Goal: Task Accomplishment & Management: Complete application form

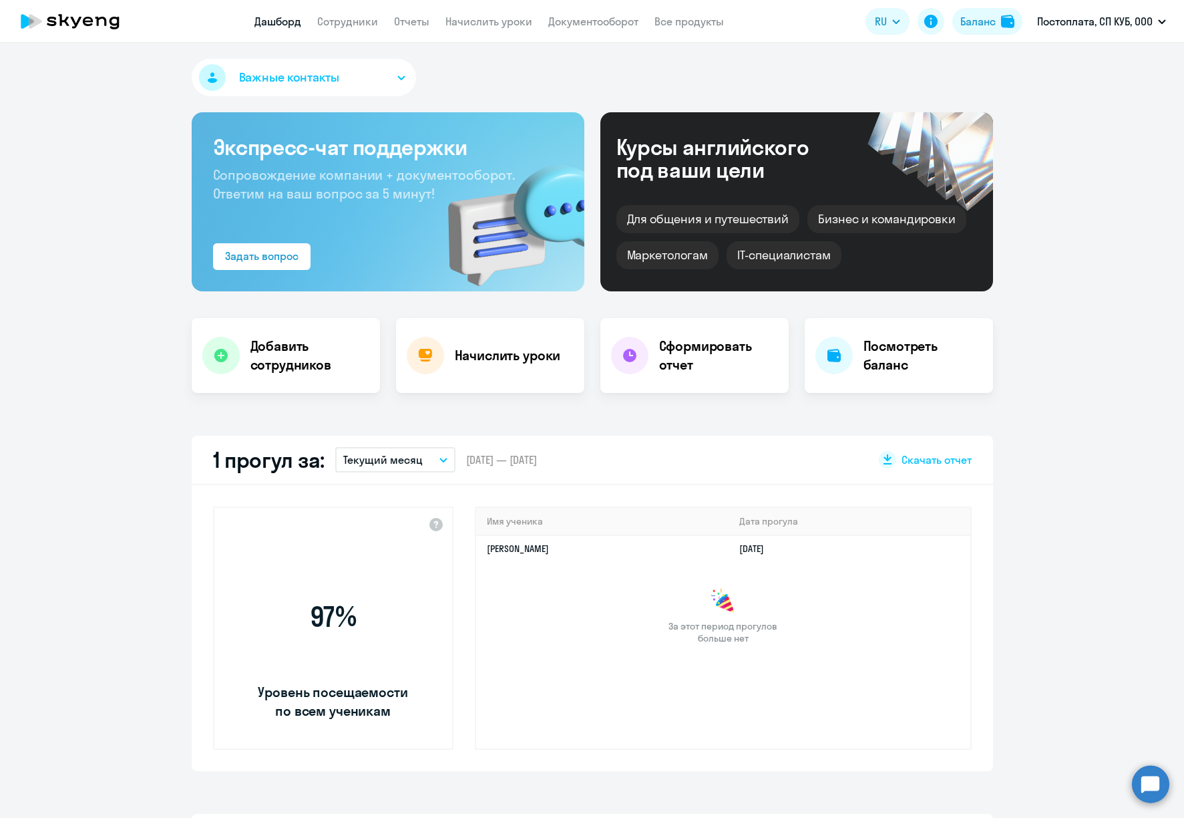
select select "30"
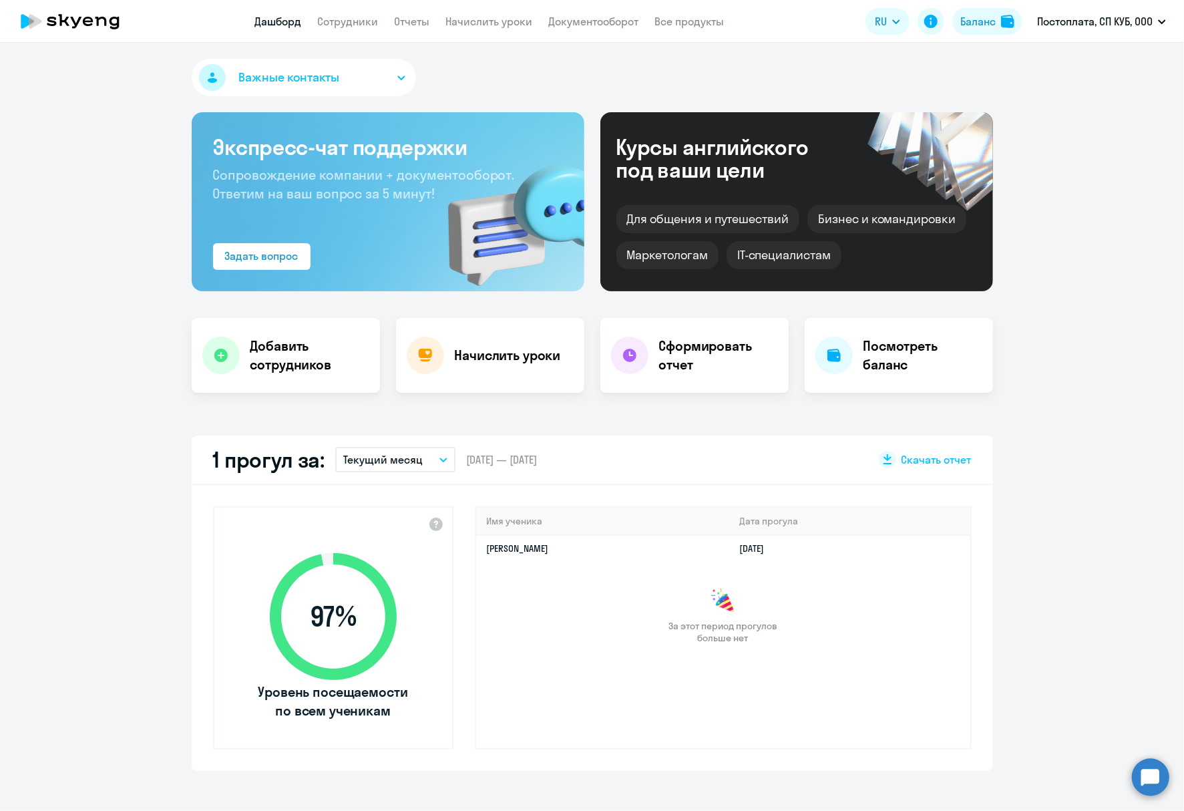
click at [351, 33] on app-header "Дашборд Сотрудники Отчеты Начислить уроки Документооборот Все продукты Дашборд …" at bounding box center [592, 21] width 1184 height 43
click at [372, 11] on app-header "Дашборд Сотрудники Отчеты Начислить уроки Документооборот Все продукты Дашборд …" at bounding box center [592, 21] width 1184 height 43
click at [361, 21] on link "Сотрудники" at bounding box center [347, 21] width 61 height 13
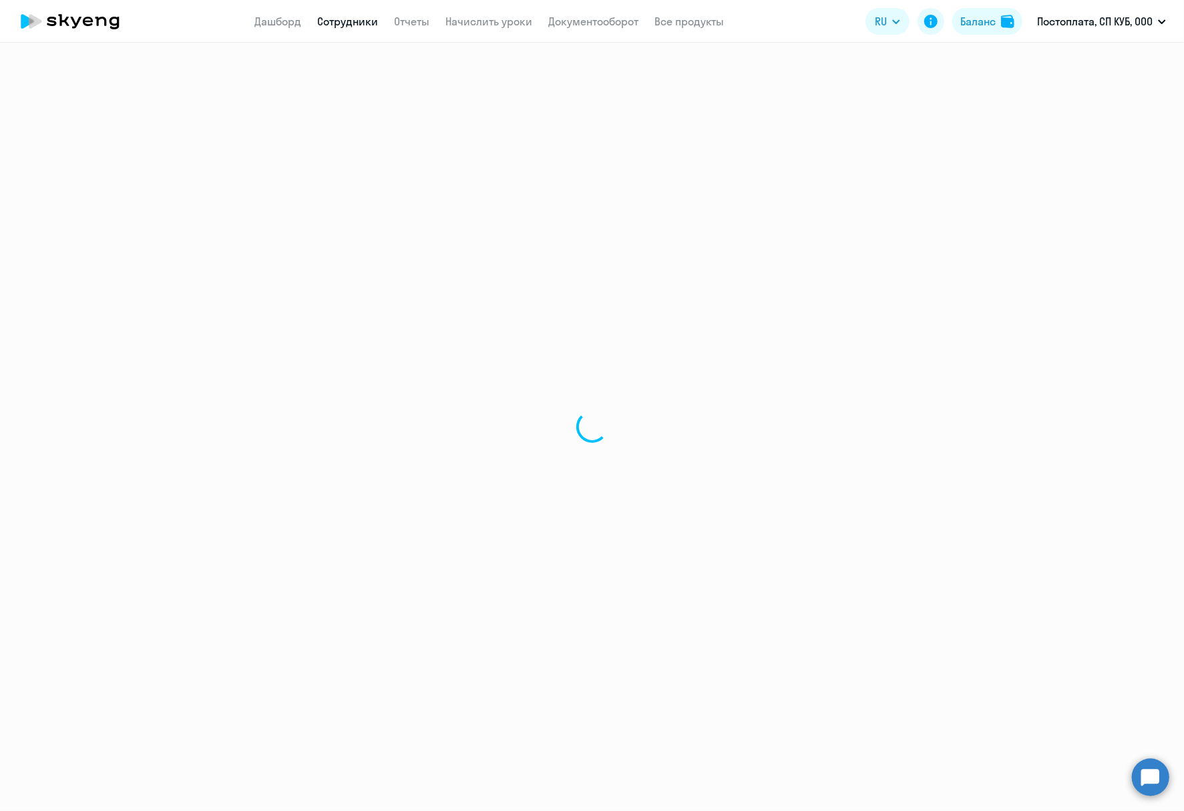
select select "30"
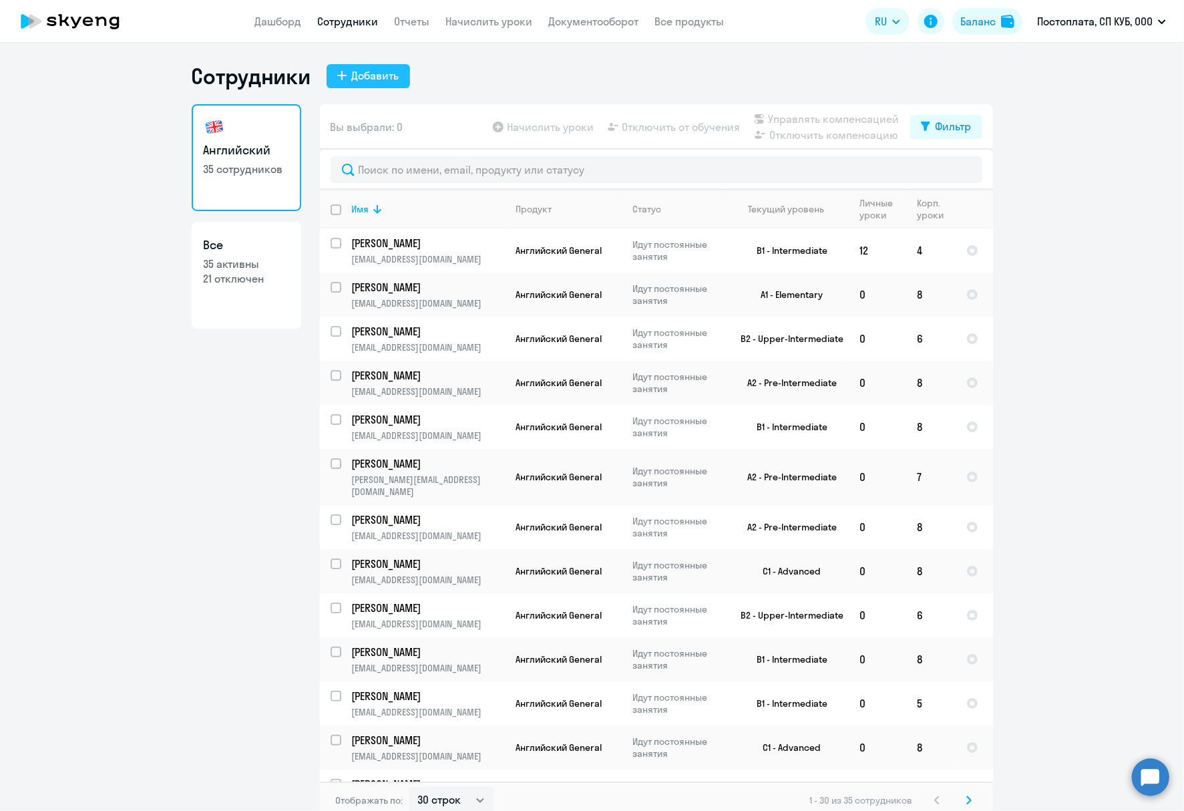
click at [378, 81] on div "Добавить" at bounding box center [375, 75] width 47 height 16
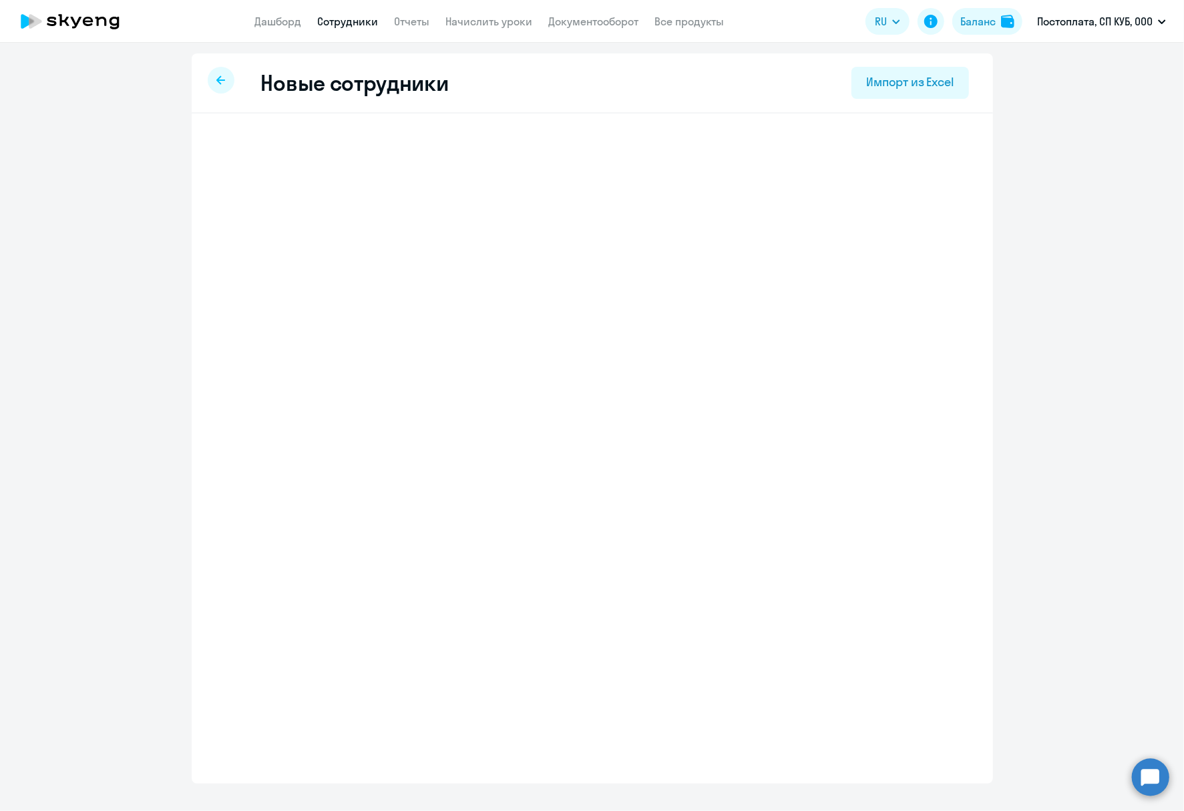
select select "english_adult_not_native_speaker"
select select "5"
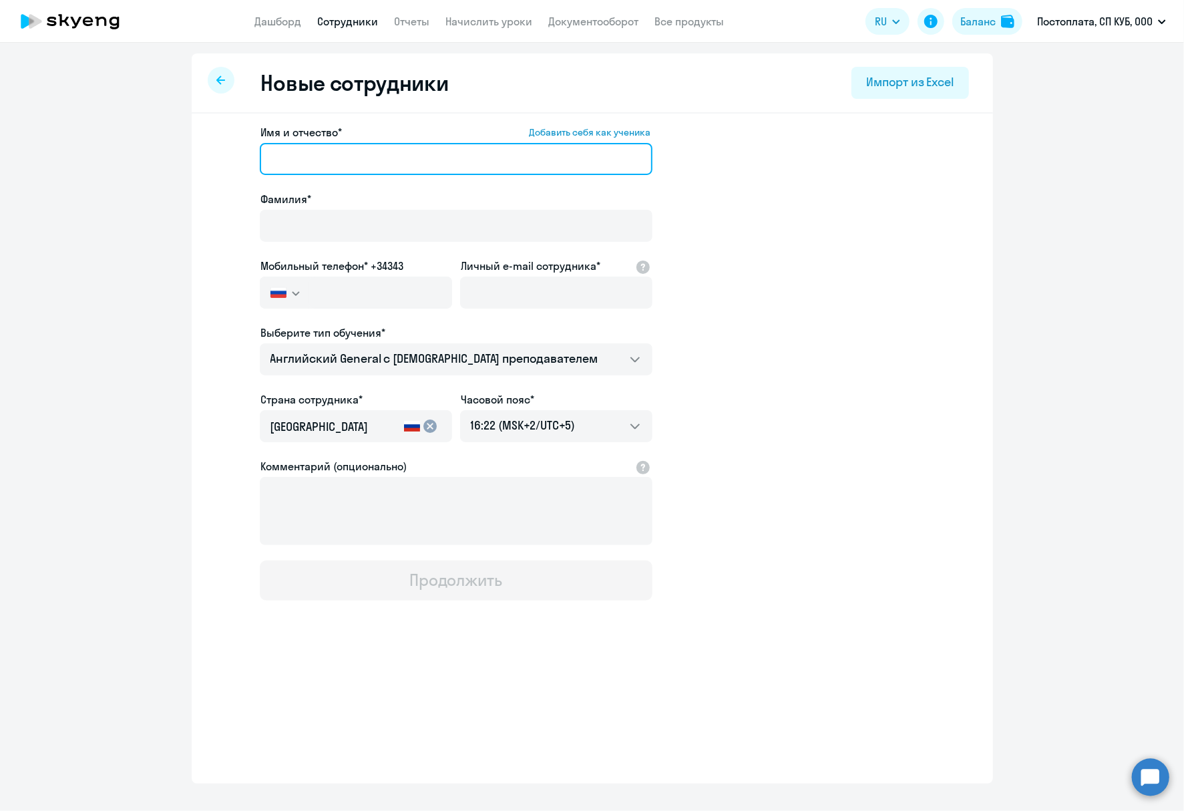
click at [408, 166] on input "Имя и отчество* Добавить себя как ученика" at bounding box center [456, 159] width 393 height 32
type input "Д"
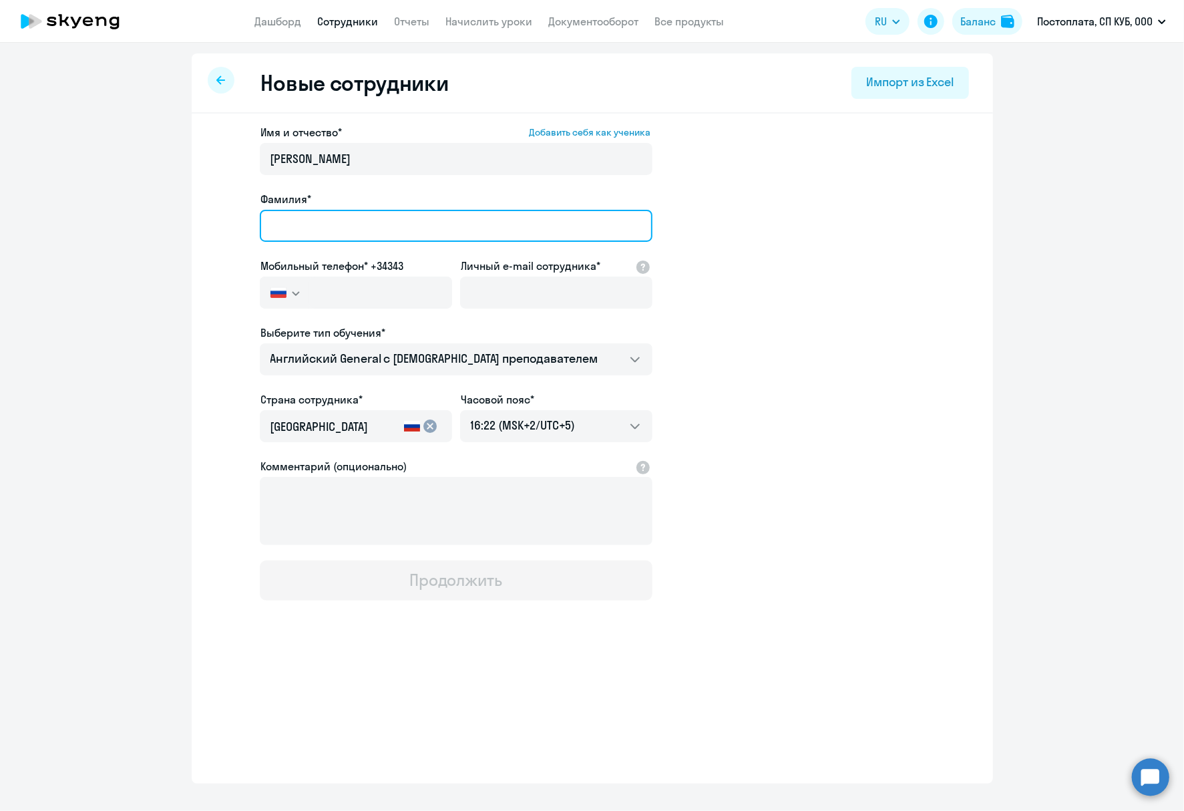
click at [402, 219] on input "Фамилия*" at bounding box center [456, 226] width 393 height 32
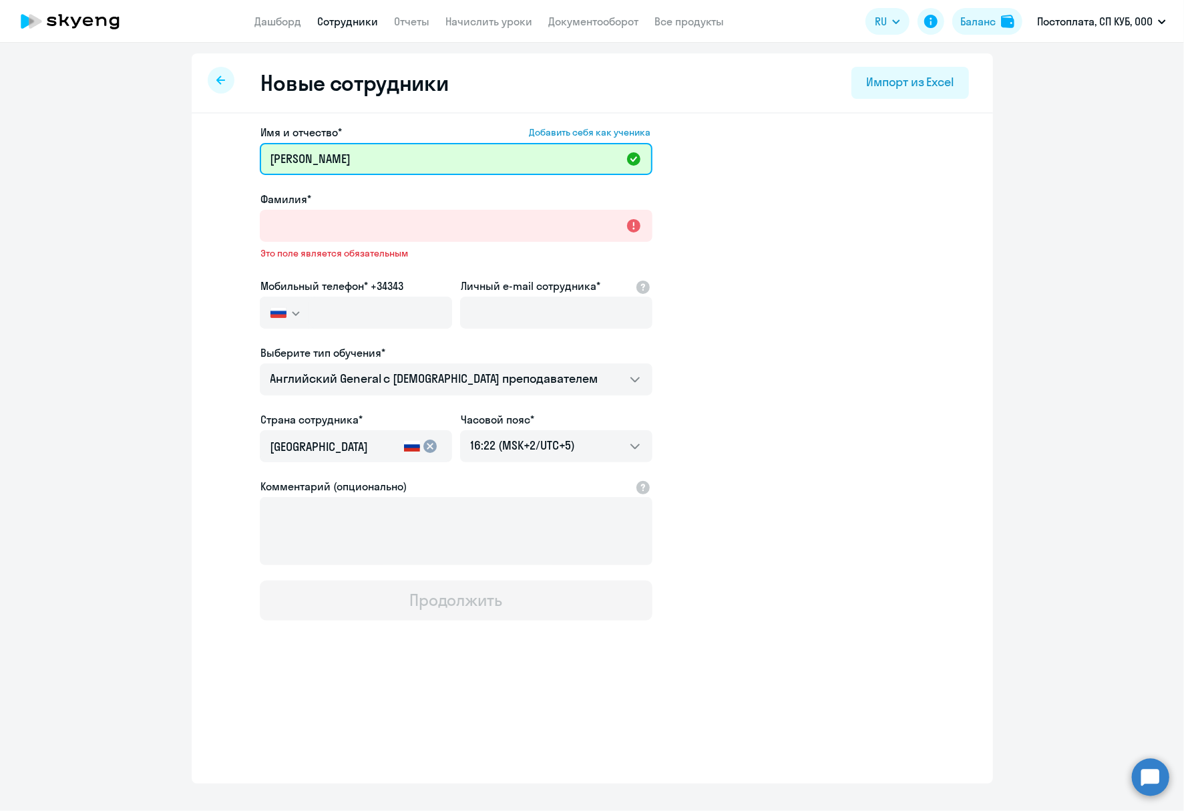
drag, startPoint x: 424, startPoint y: 166, endPoint x: 323, endPoint y: 156, distance: 100.7
click at [323, 156] on input "[PERSON_NAME]" at bounding box center [456, 159] width 393 height 32
type input "Валерия"
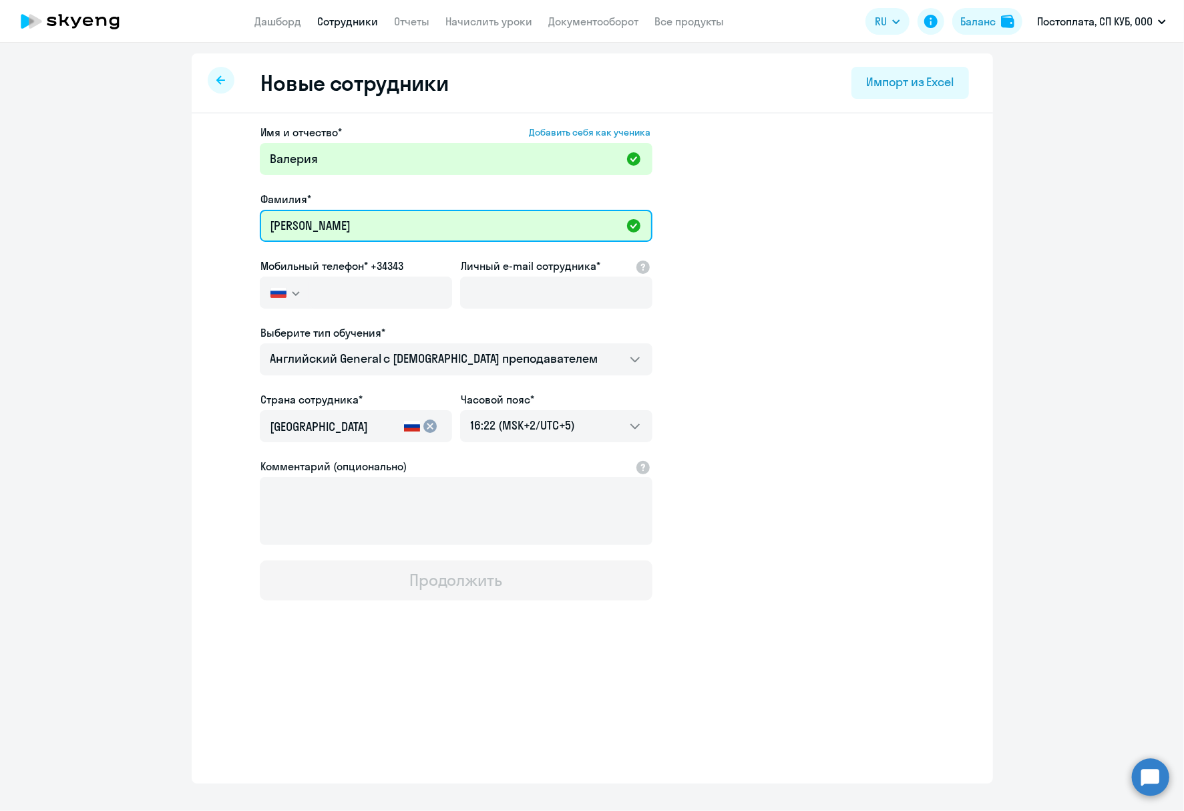
type input "[PERSON_NAME]"
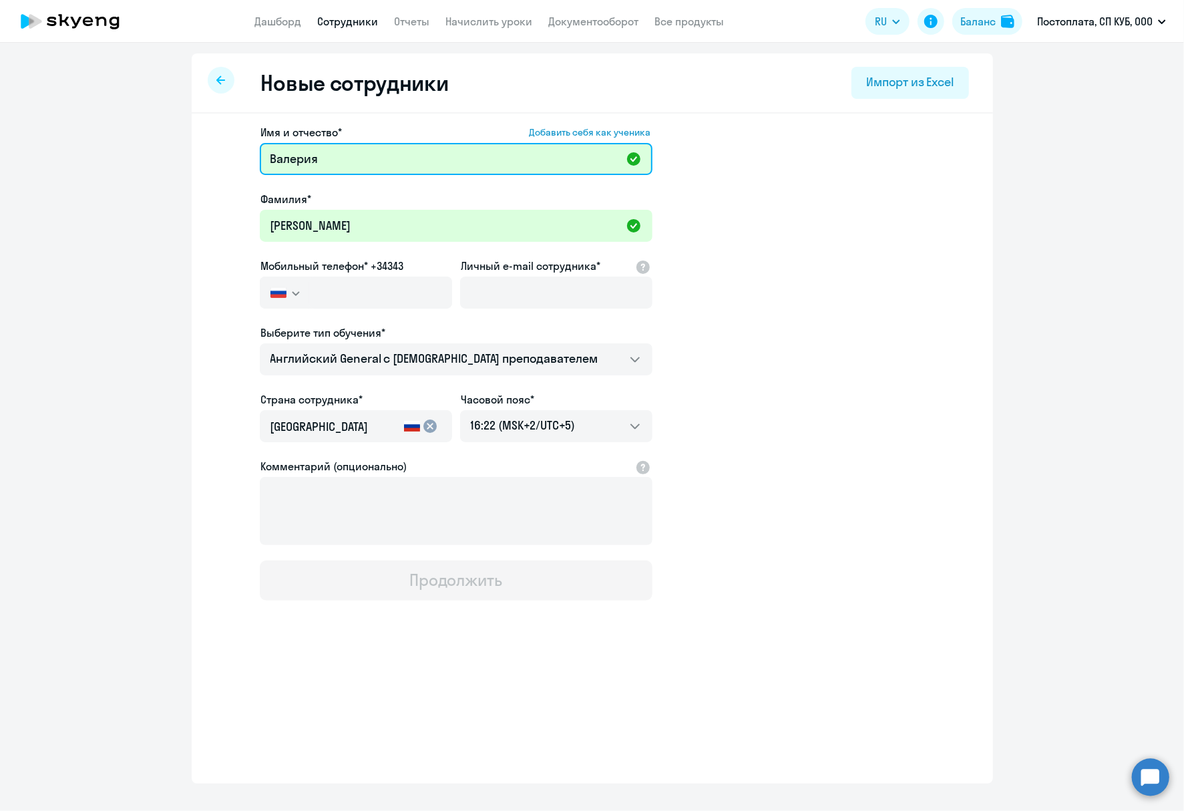
click at [374, 172] on input "Валерия" at bounding box center [456, 159] width 393 height 32
click at [391, 193] on div "Фамилия*" at bounding box center [456, 199] width 393 height 16
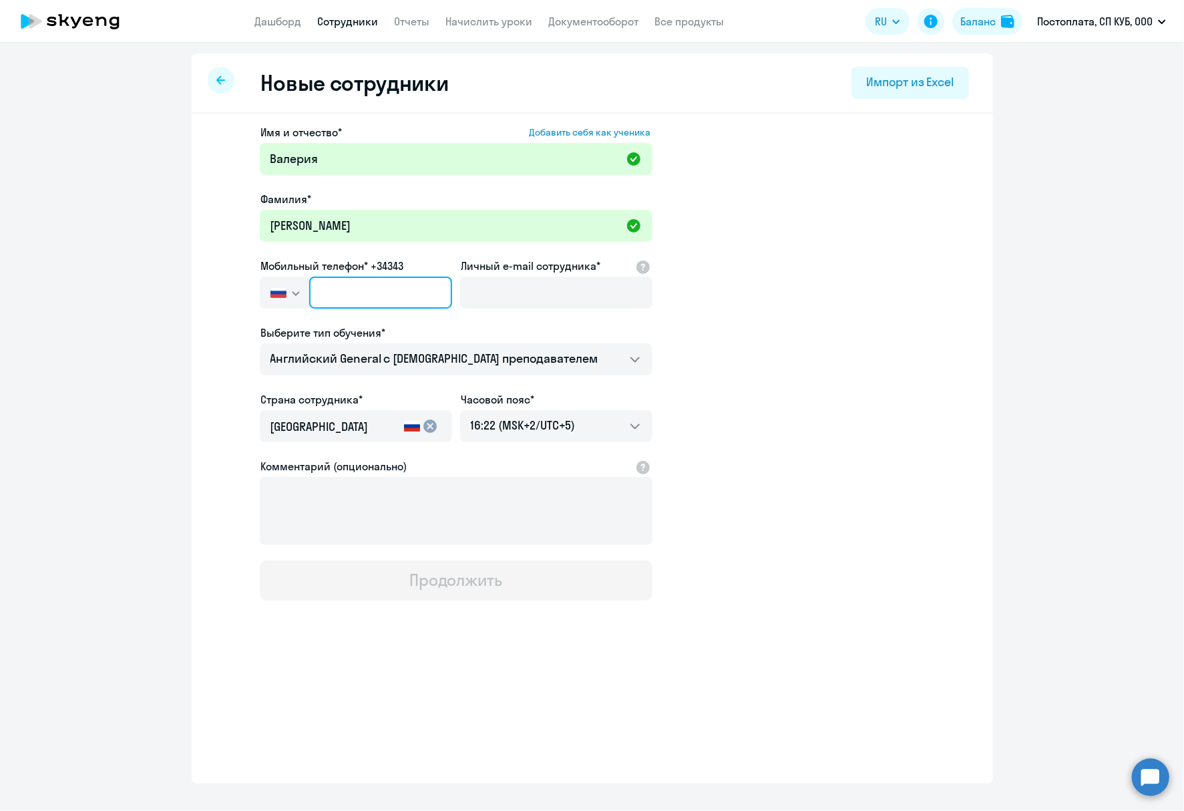
click at [382, 281] on input "text" at bounding box center [380, 293] width 142 height 32
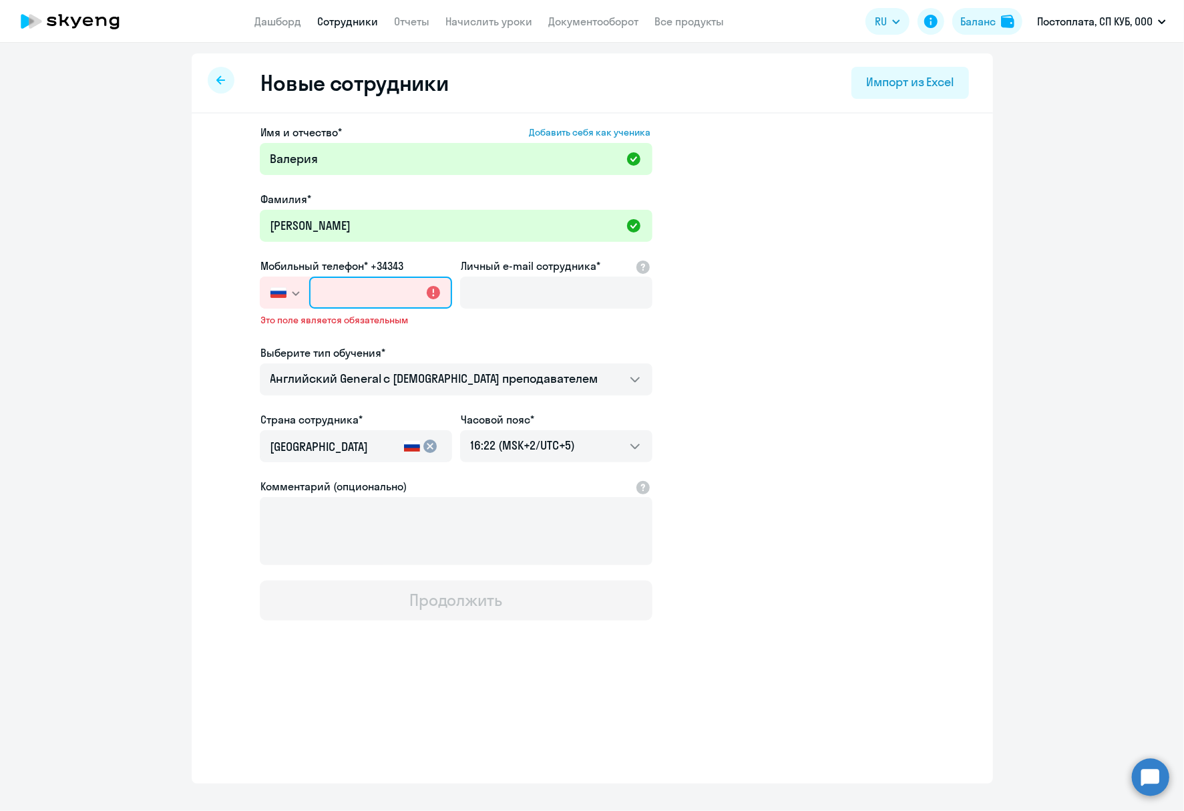
paste input "[PHONE_NUMBER]"
type input "[PHONE_NUMBER]"
click at [474, 324] on div "Имя и отчество* Добавить себя как ученика [PERSON_NAME]* [PERSON_NAME] Мобильны…" at bounding box center [456, 372] width 393 height 496
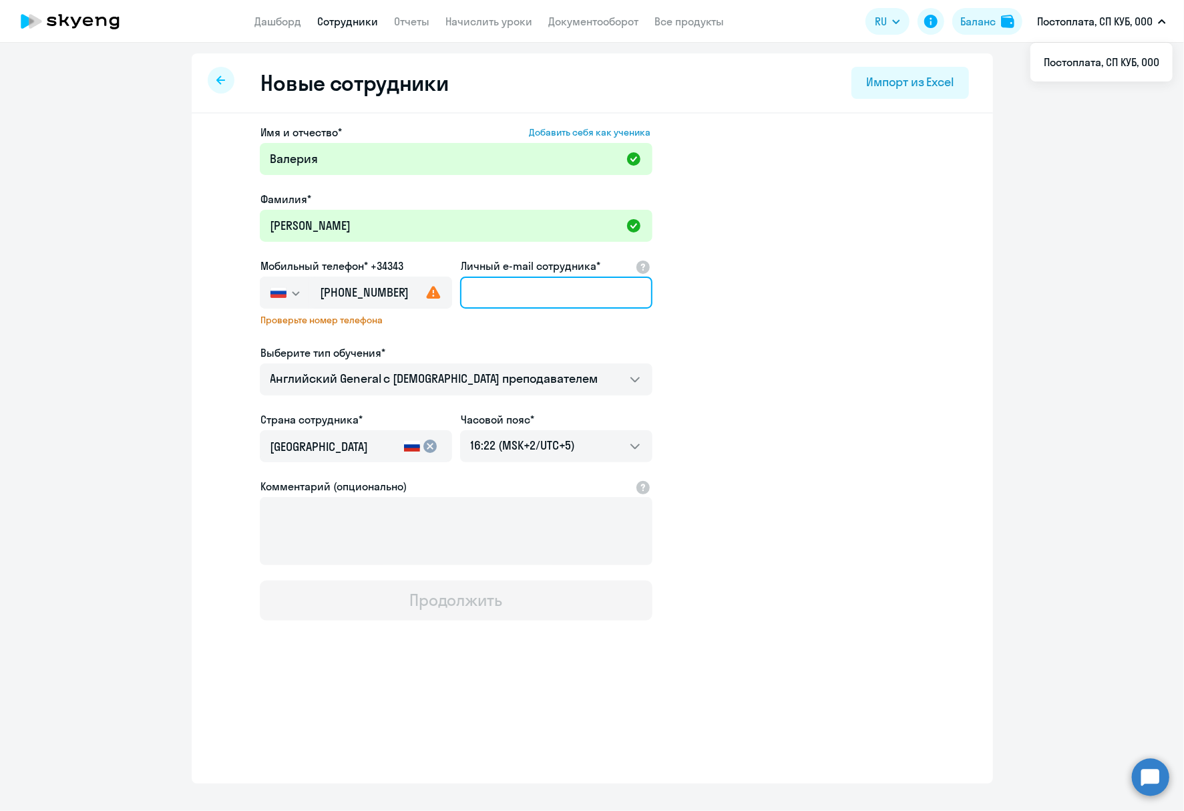
click at [497, 287] on input "Личный e-mail сотрудника*" at bounding box center [556, 293] width 192 height 32
paste input "[EMAIL_ADDRESS][DOMAIN_NAME]"
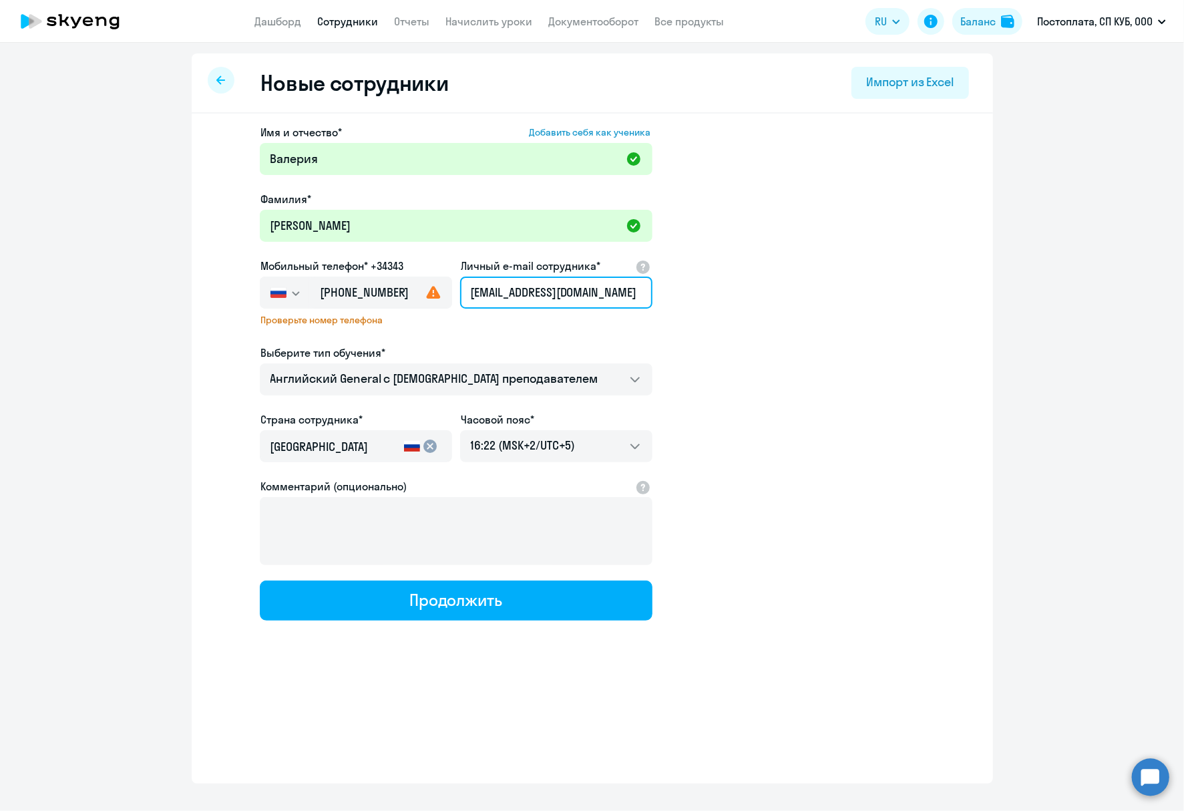
type input "[EMAIL_ADDRESS][DOMAIN_NAME]"
click at [709, 327] on app-new-student-form "Имя и отчество* Добавить себя как ученика [PERSON_NAME]* [PERSON_NAME] Мобильны…" at bounding box center [592, 372] width 759 height 496
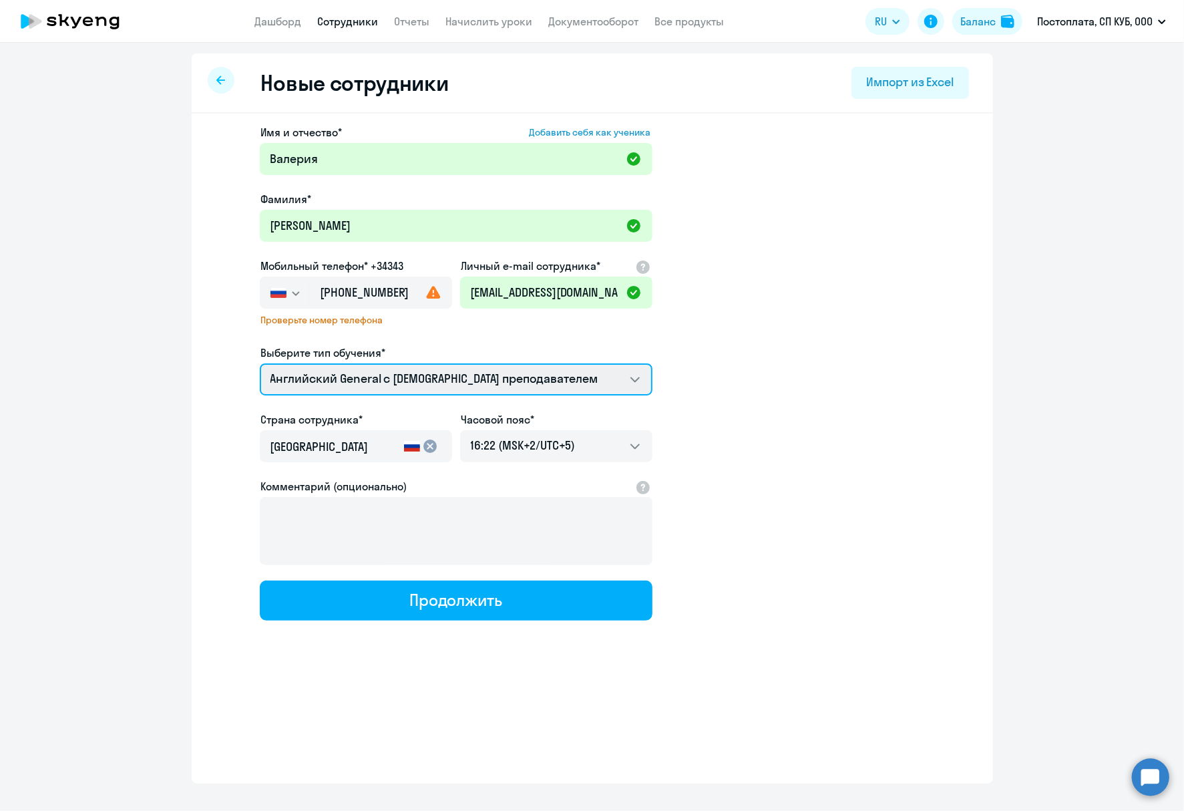
click at [623, 369] on select "Английский General с [DEMOGRAPHIC_DATA] преподавателем Премиум [DEMOGRAPHIC_DAT…" at bounding box center [456, 379] width 393 height 32
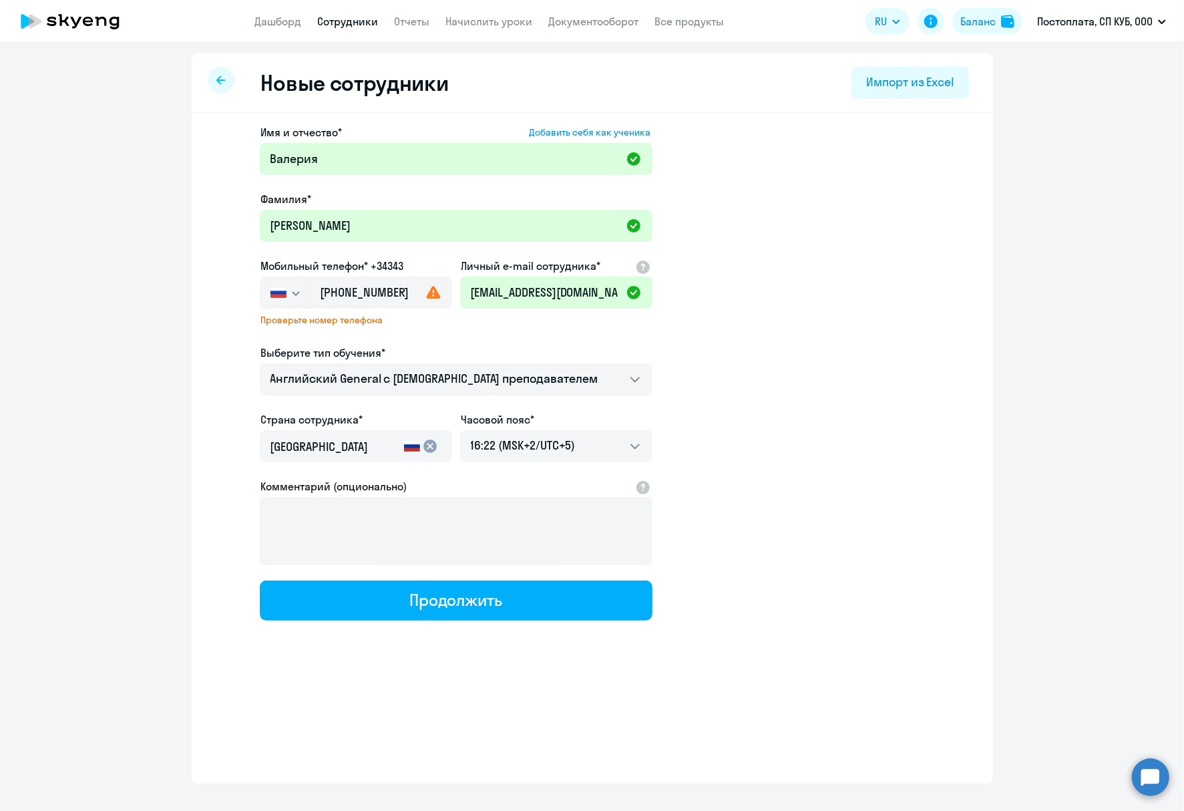
click at [754, 426] on app-new-student-form "Имя и отчество* Добавить себя как ученика [PERSON_NAME]* [PERSON_NAME] Мобильны…" at bounding box center [592, 372] width 759 height 496
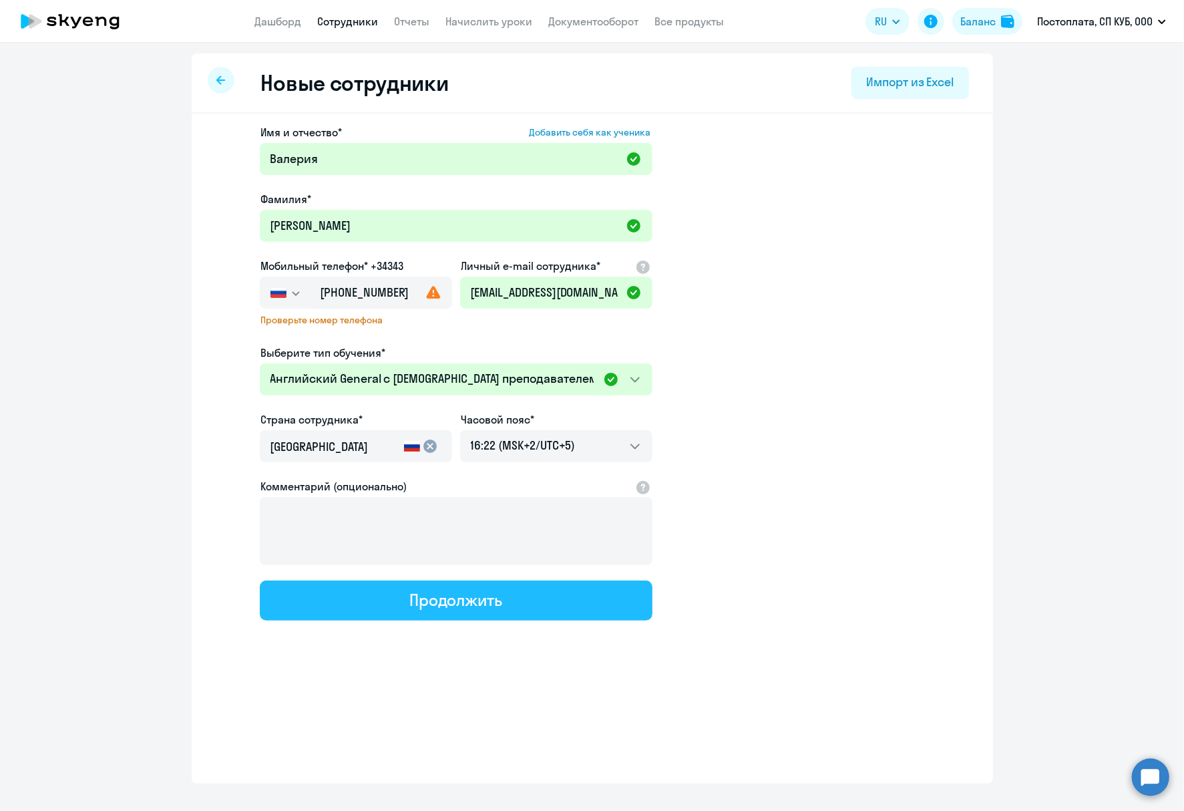
click at [600, 603] on button "Продолжить" at bounding box center [456, 601] width 393 height 40
select select "english_adult_not_native_speaker"
select select "5"
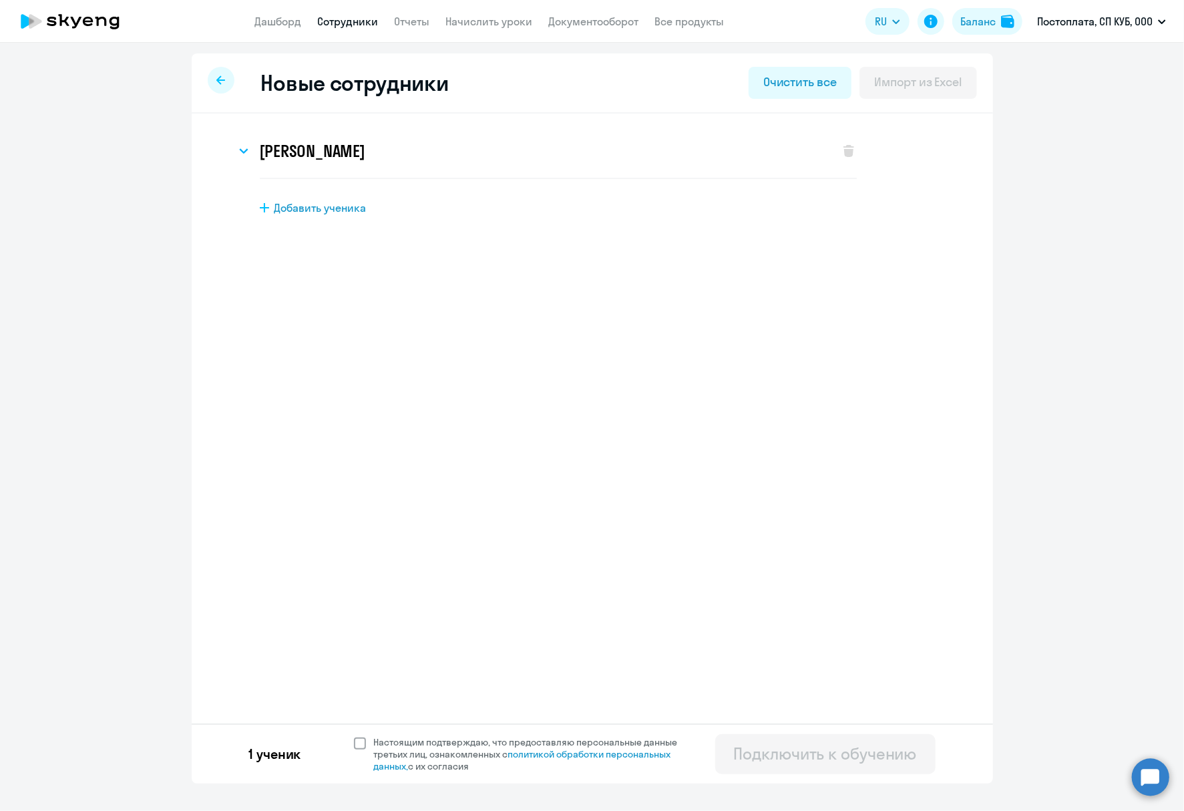
click at [356, 744] on span at bounding box center [360, 744] width 12 height 12
click at [354, 736] on input "Настоящим подтверждаю, что предоставляю персональные данные третьих лиц, ознако…" at bounding box center [353, 736] width 1 height 1
checkbox input "true"
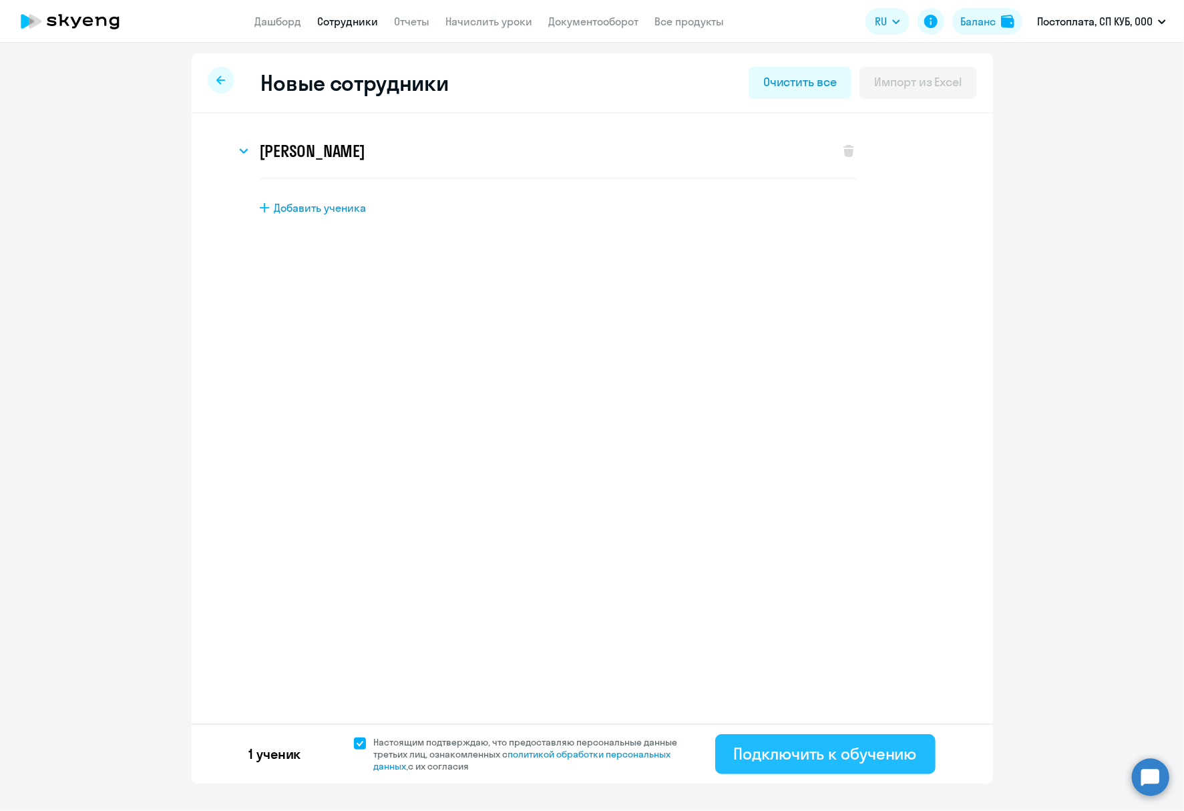
click at [899, 756] on div "Подключить к обучению" at bounding box center [825, 753] width 183 height 21
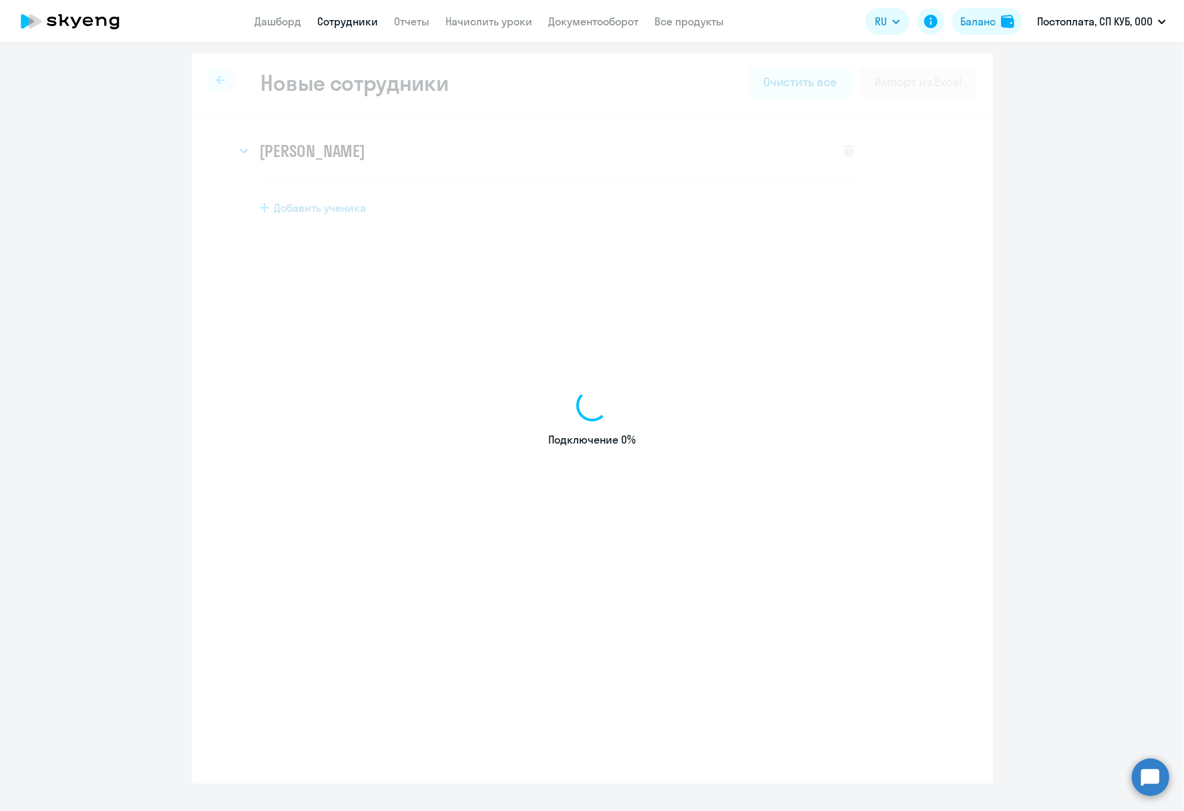
select select "english_adult_not_native_speaker"
select select "5"
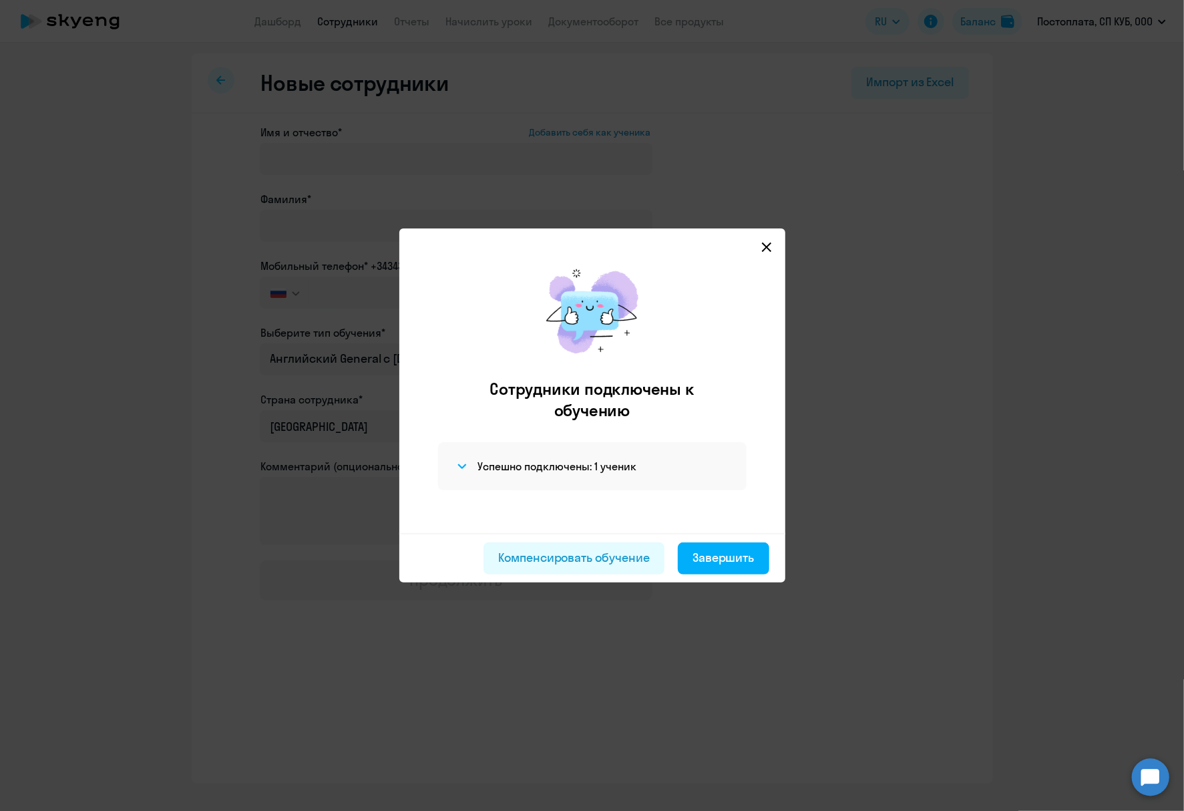
click at [768, 247] on icon at bounding box center [766, 247] width 9 height 9
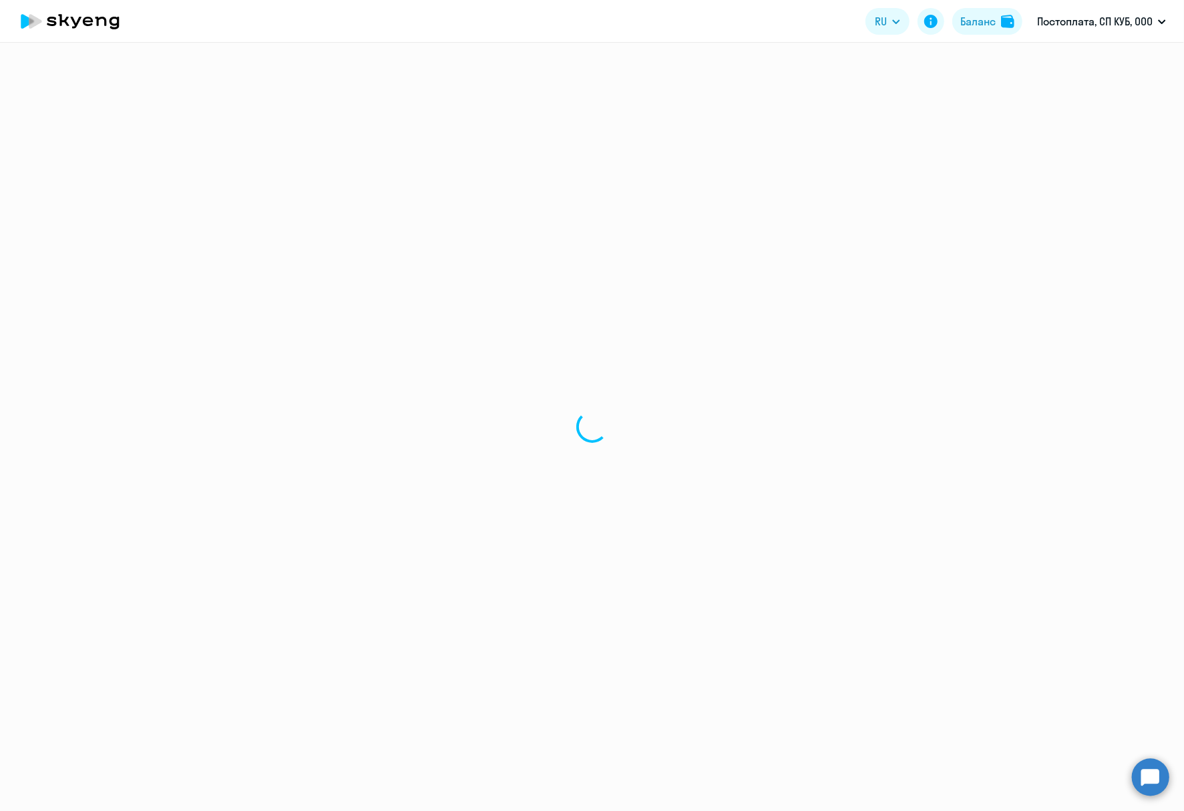
select select "30"
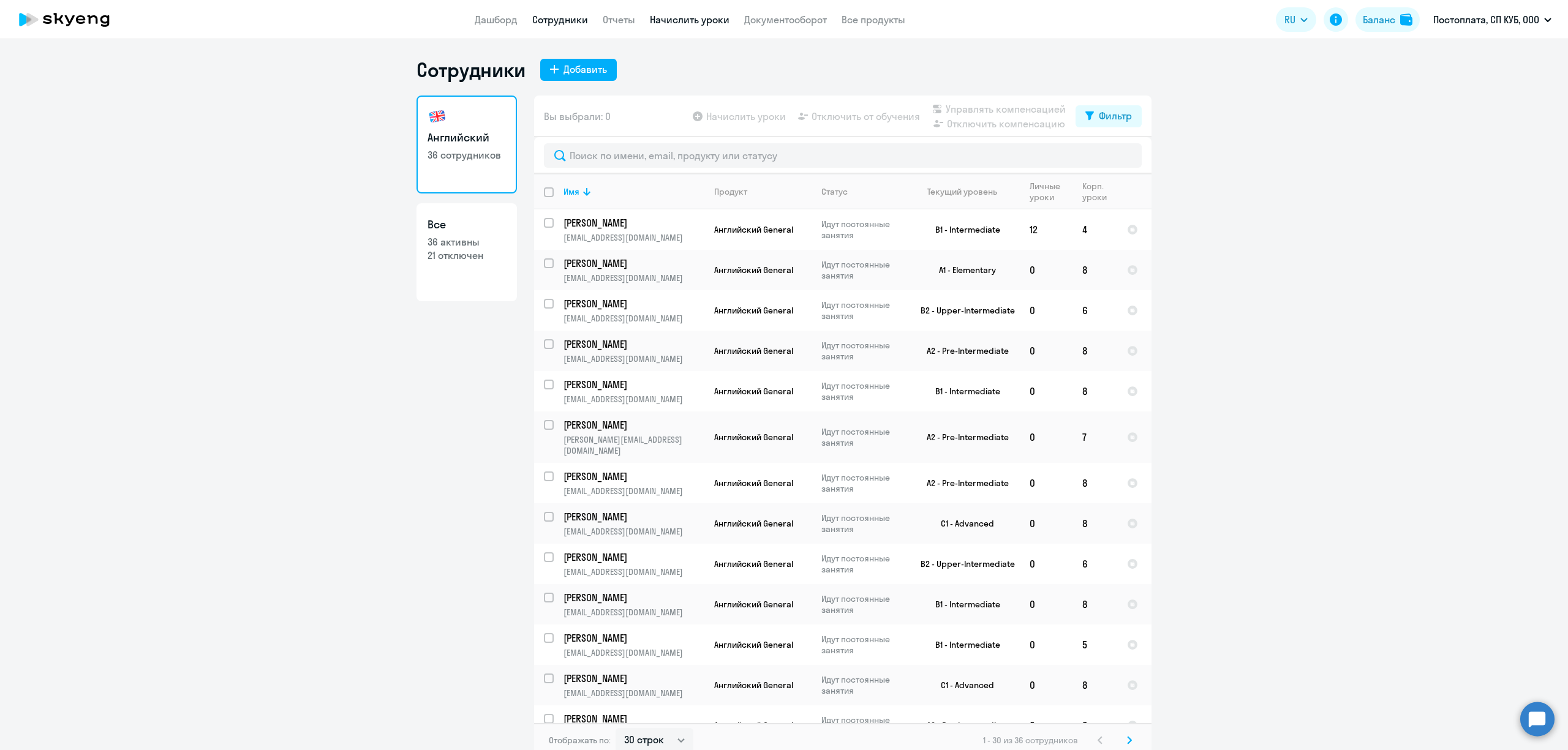
click at [656, 16] on link "Начислить уроки" at bounding box center [690, 19] width 80 height 12
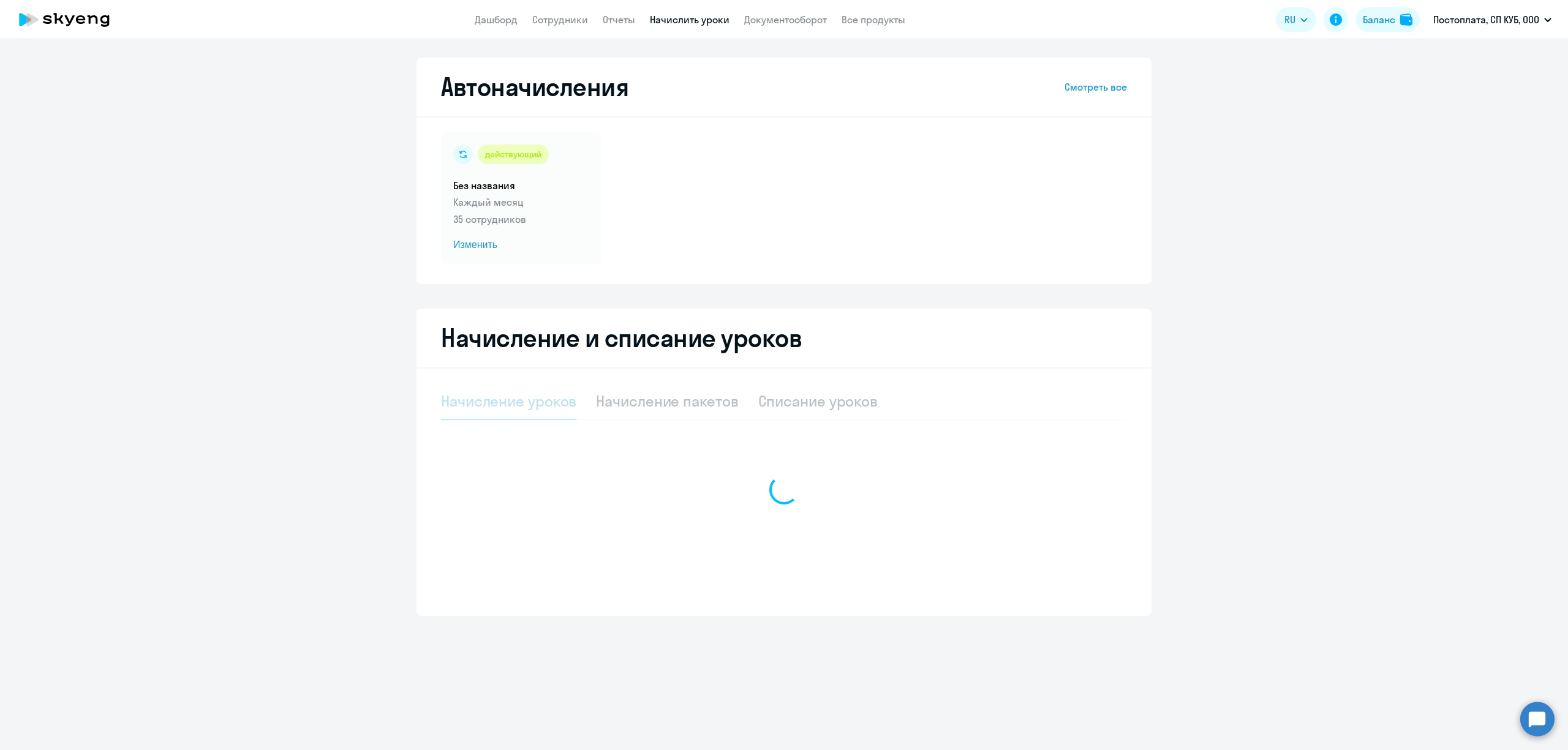
select select "10"
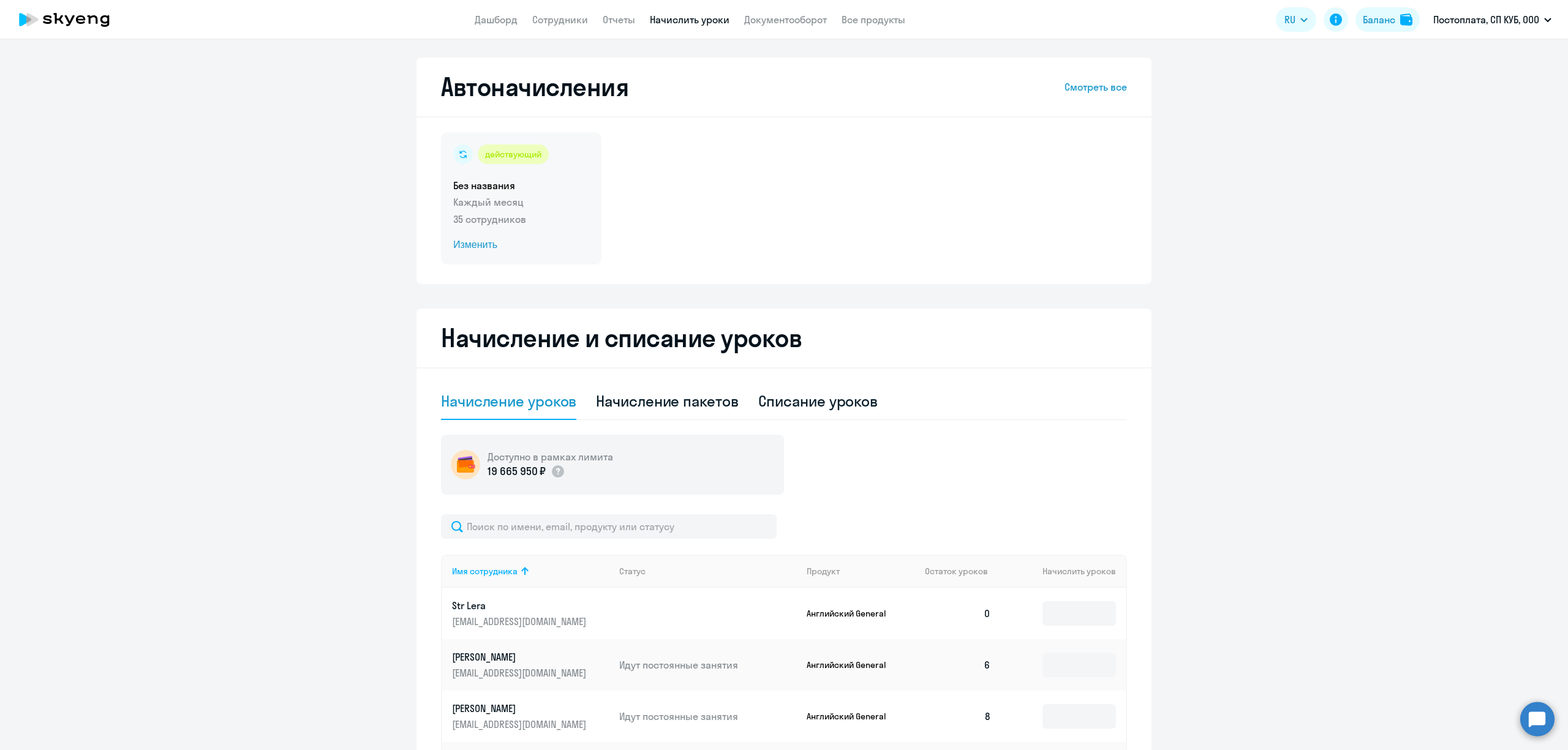
click at [527, 194] on p "Каждый месяц" at bounding box center [521, 202] width 136 height 15
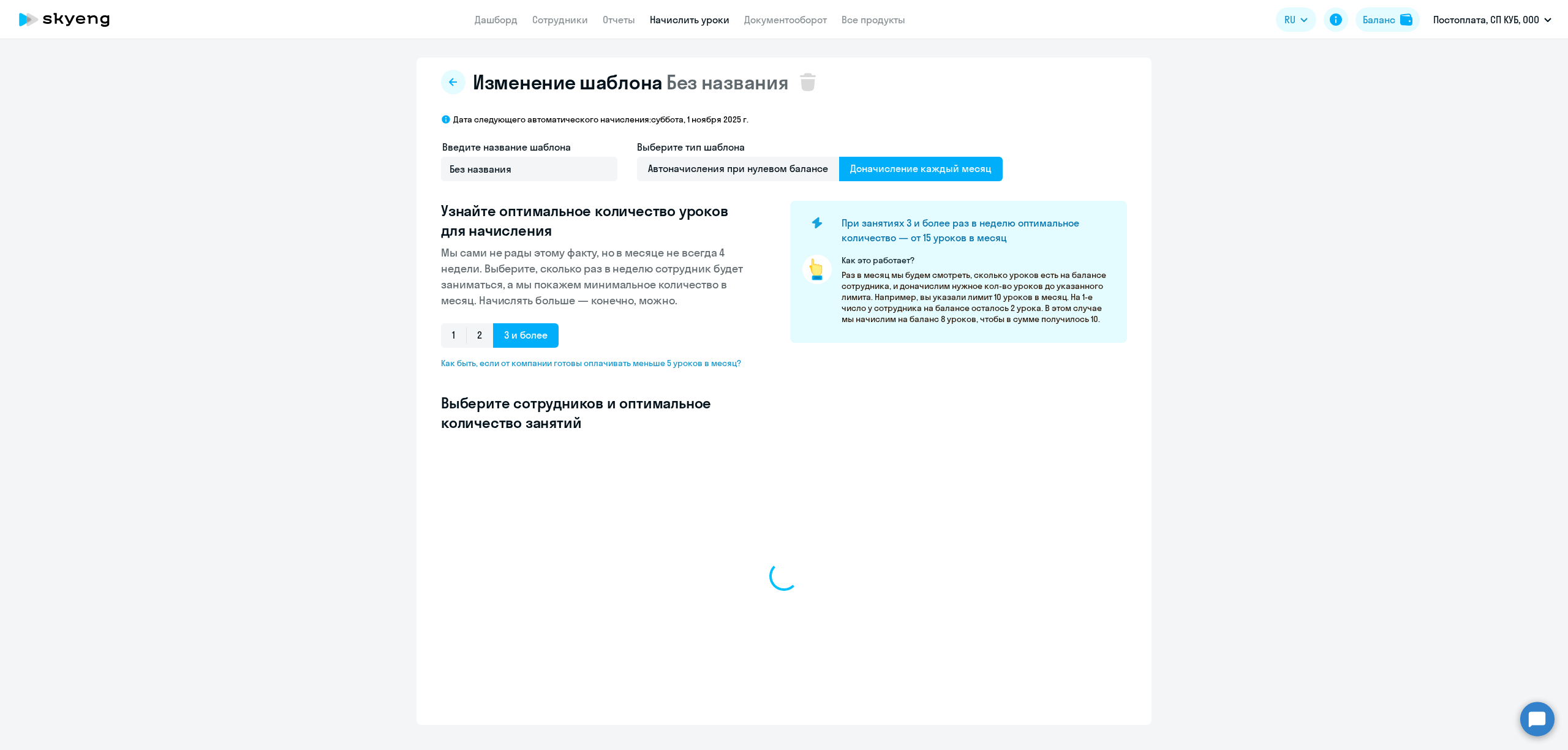
select select "10"
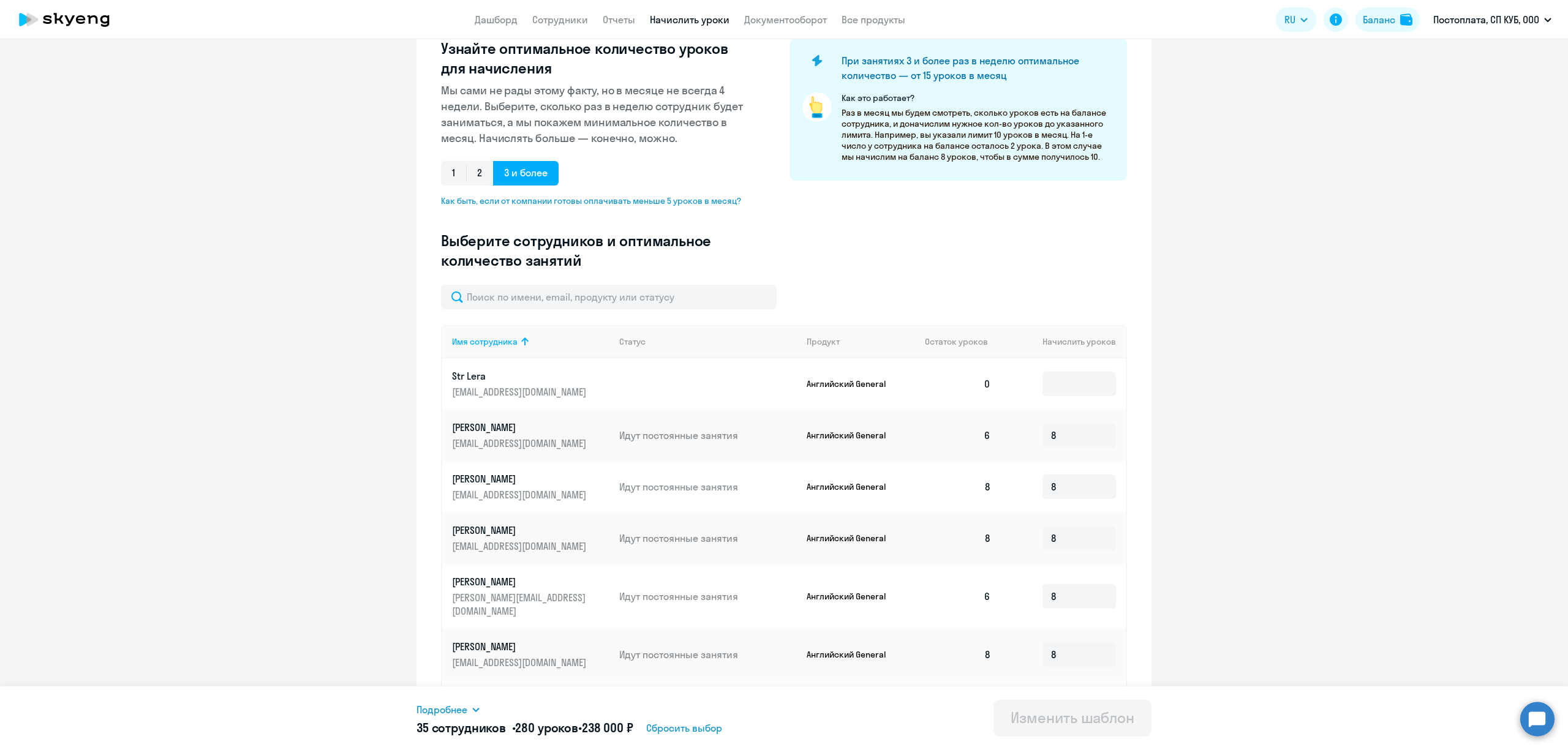
scroll to position [163, 0]
click at [632, 302] on input "text" at bounding box center [609, 296] width 336 height 25
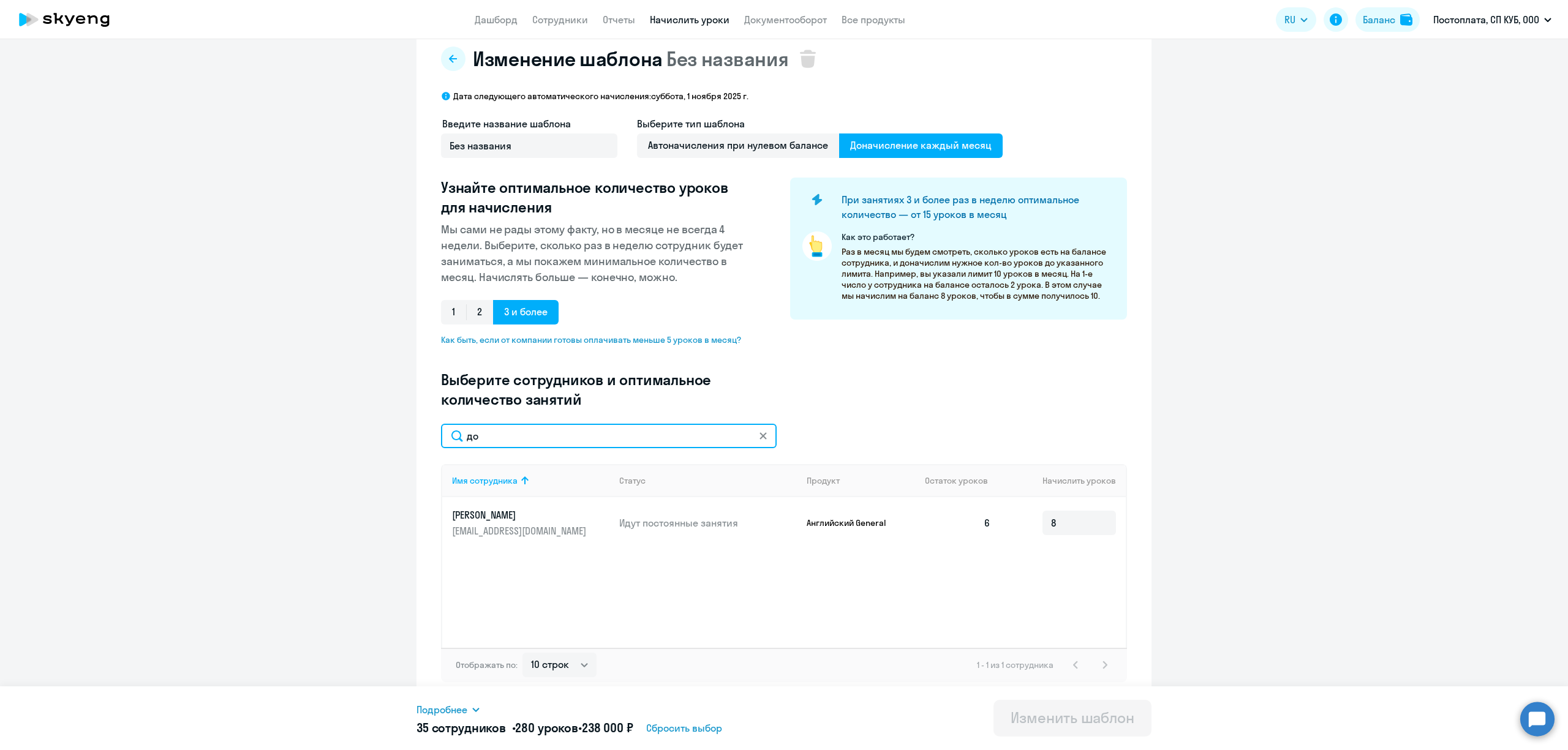
type input "д"
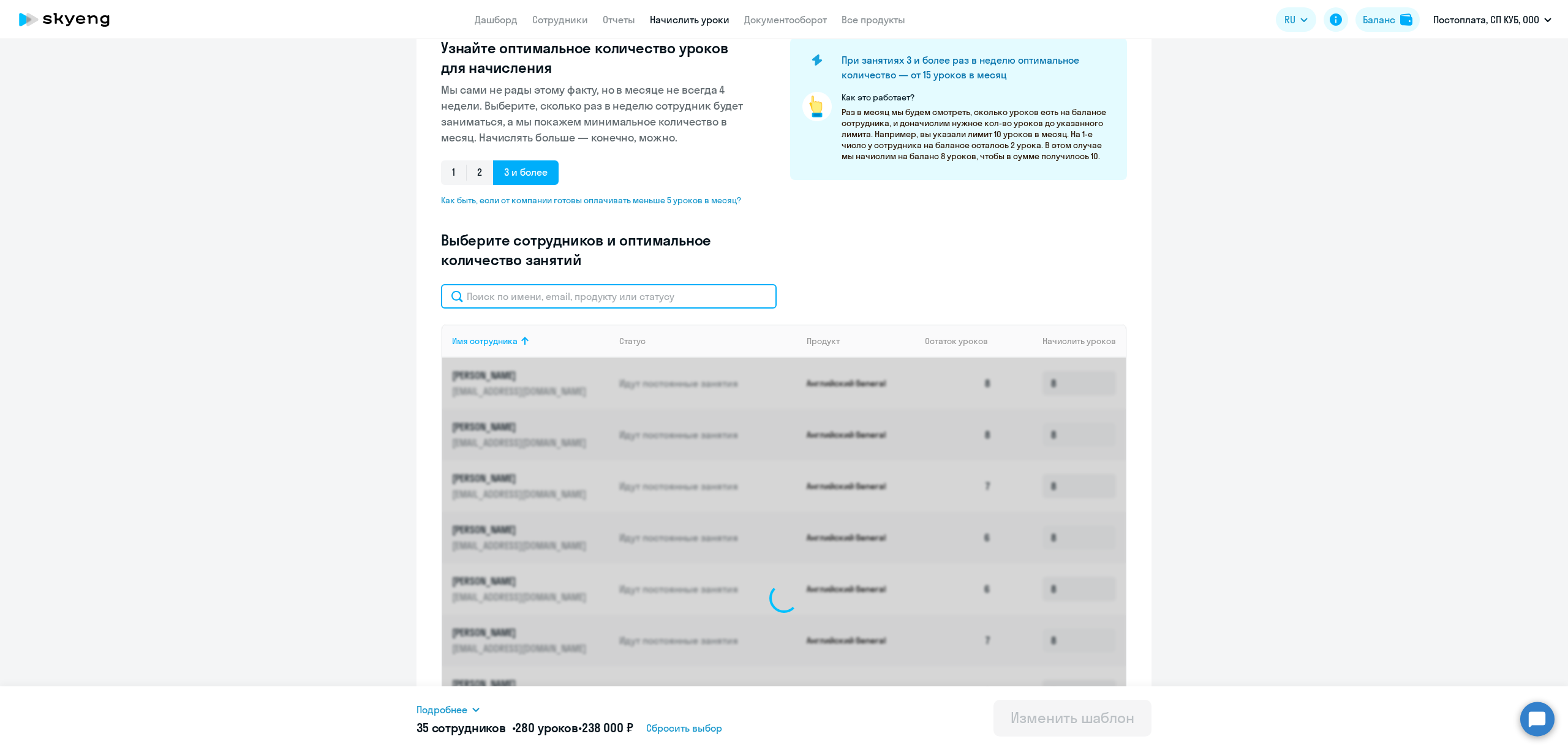
scroll to position [388, 0]
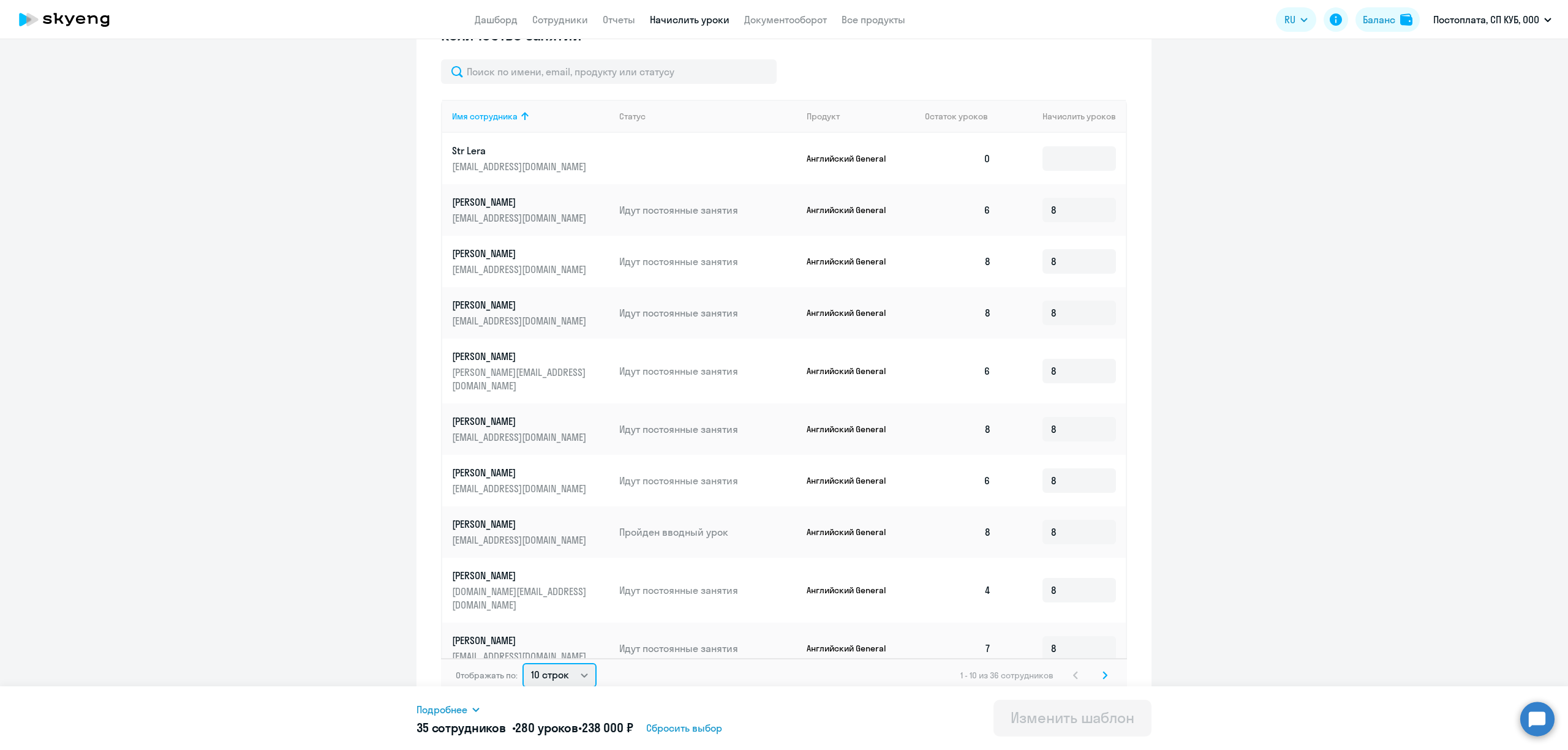
click at [555, 669] on select "10 строк 30 строк 50 строк" at bounding box center [559, 676] width 74 height 25
select select "50"
click at [523, 664] on select "10 строк 30 строк 50 строк" at bounding box center [559, 676] width 74 height 25
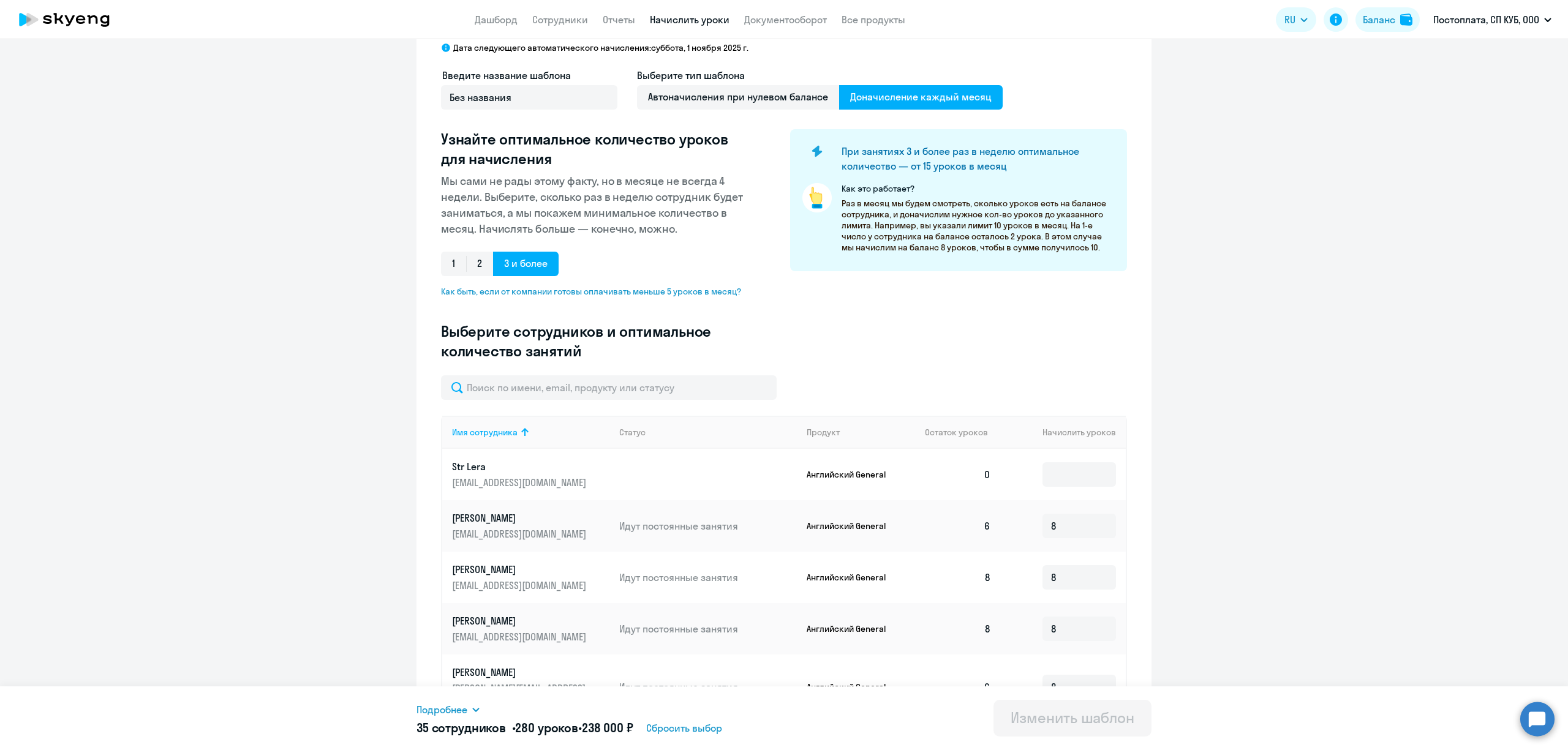
scroll to position [0, 0]
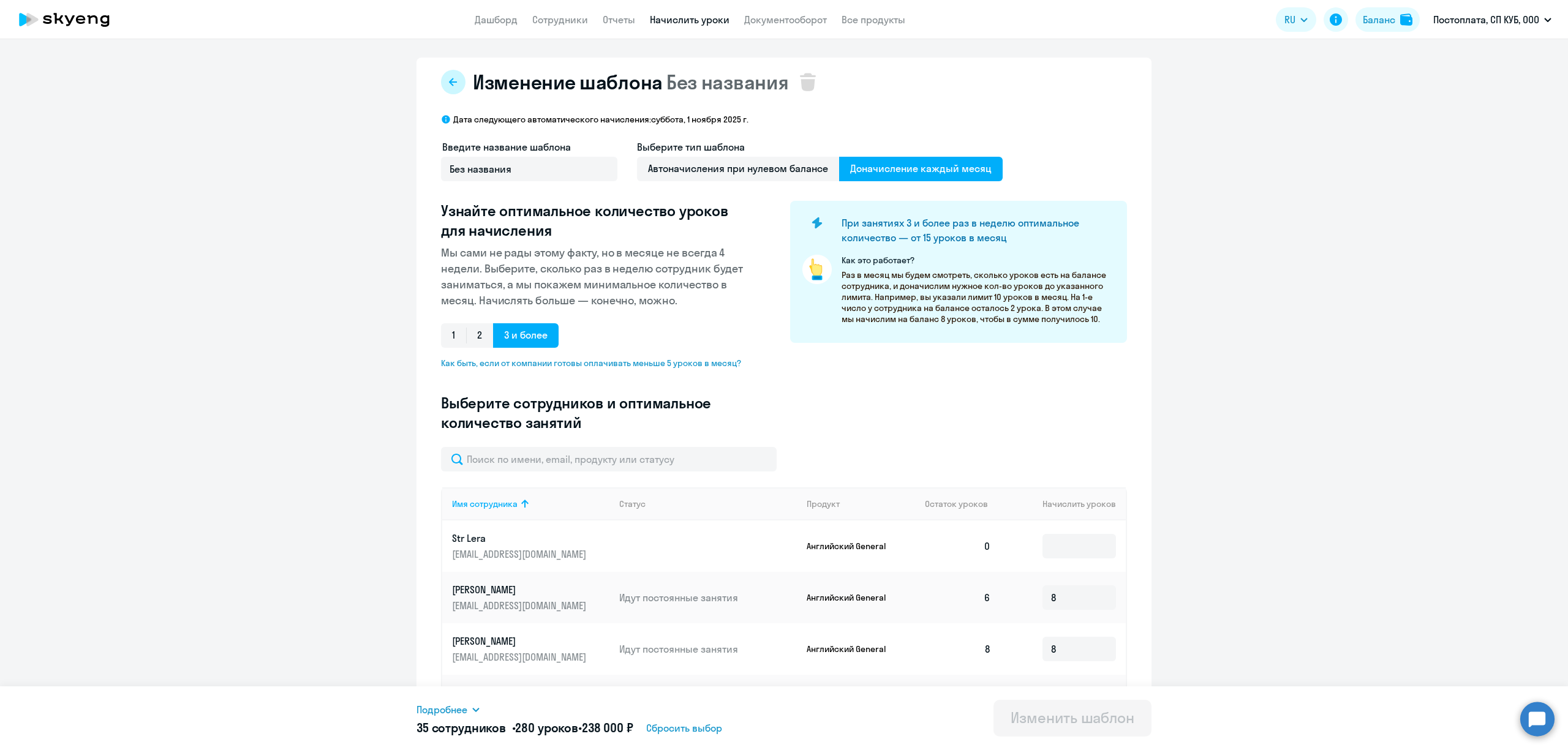
click at [448, 79] on icon at bounding box center [453, 82] width 10 height 10
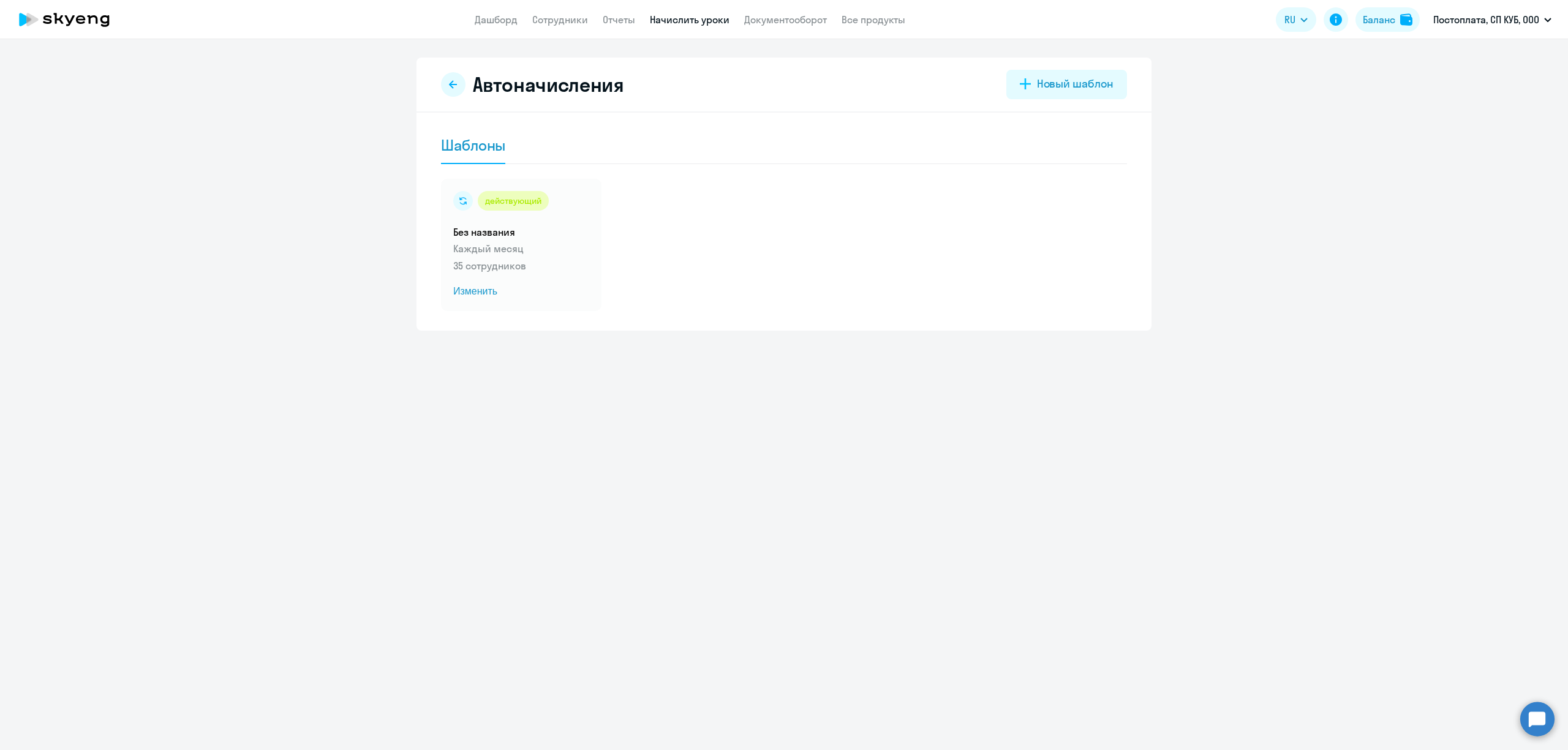
click at [545, 26] on app-menu-item-link "Сотрудники" at bounding box center [560, 19] width 56 height 16
click at [547, 22] on link "Сотрудники" at bounding box center [560, 19] width 56 height 12
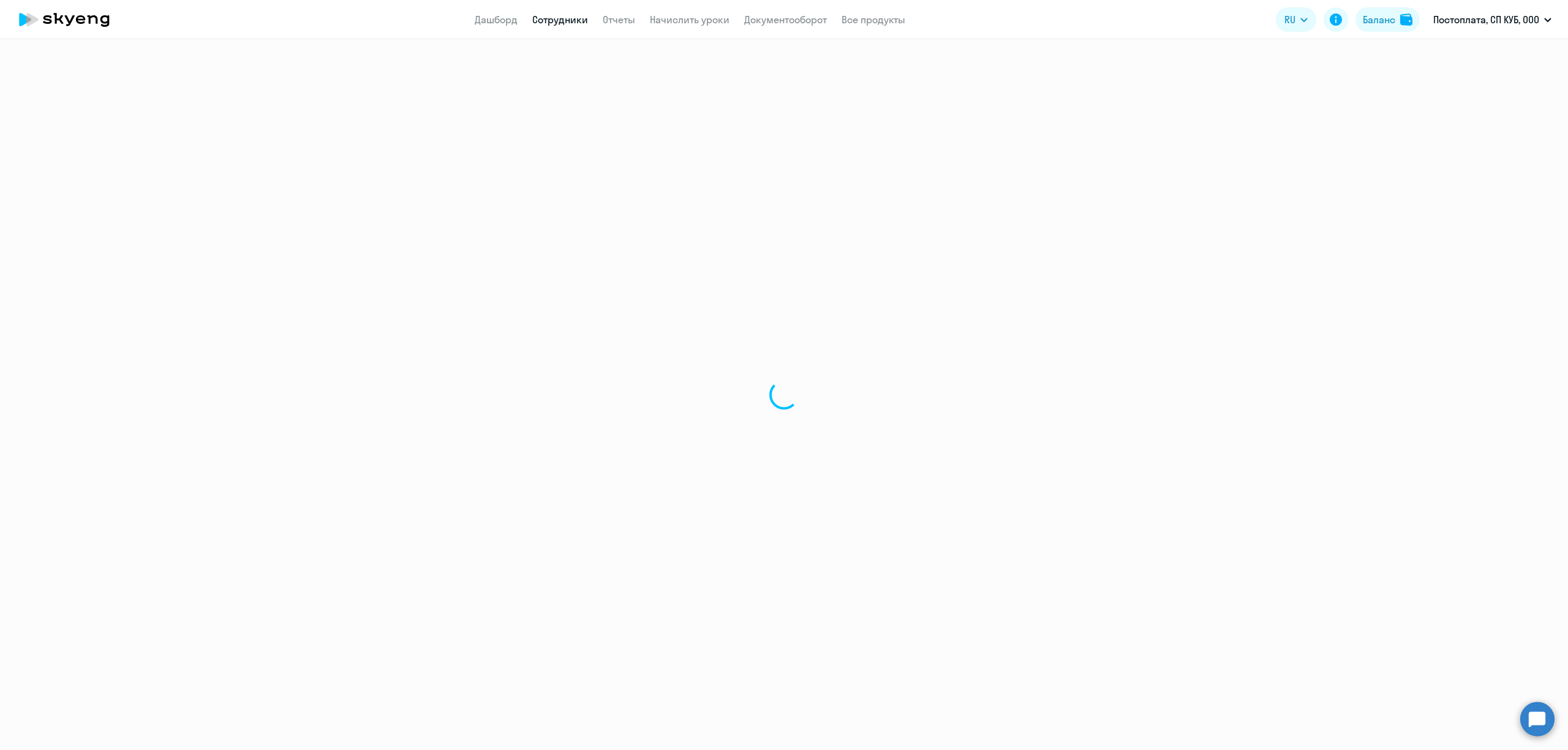
select select "30"
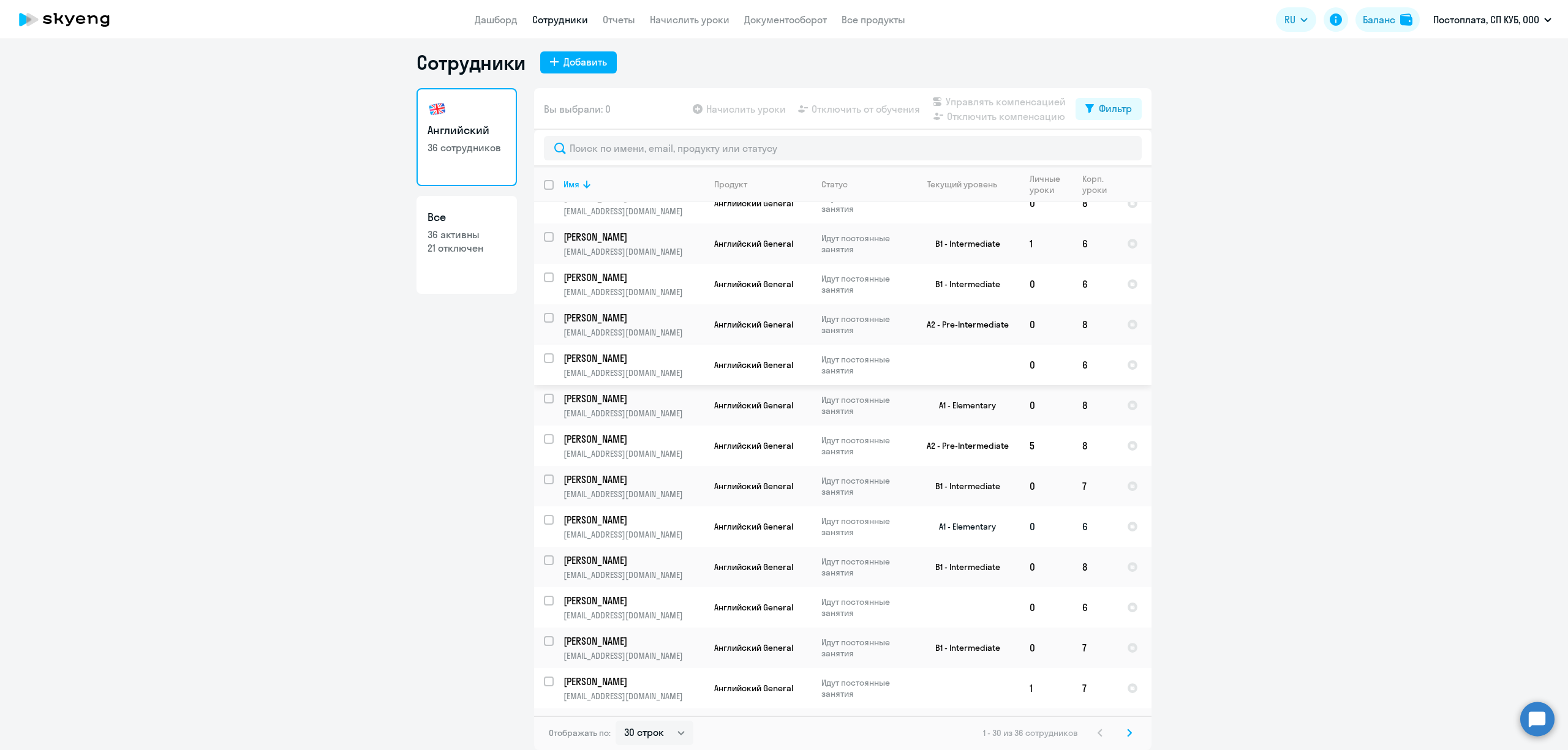
scroll to position [711, 0]
